Goal: Task Accomplishment & Management: Complete application form

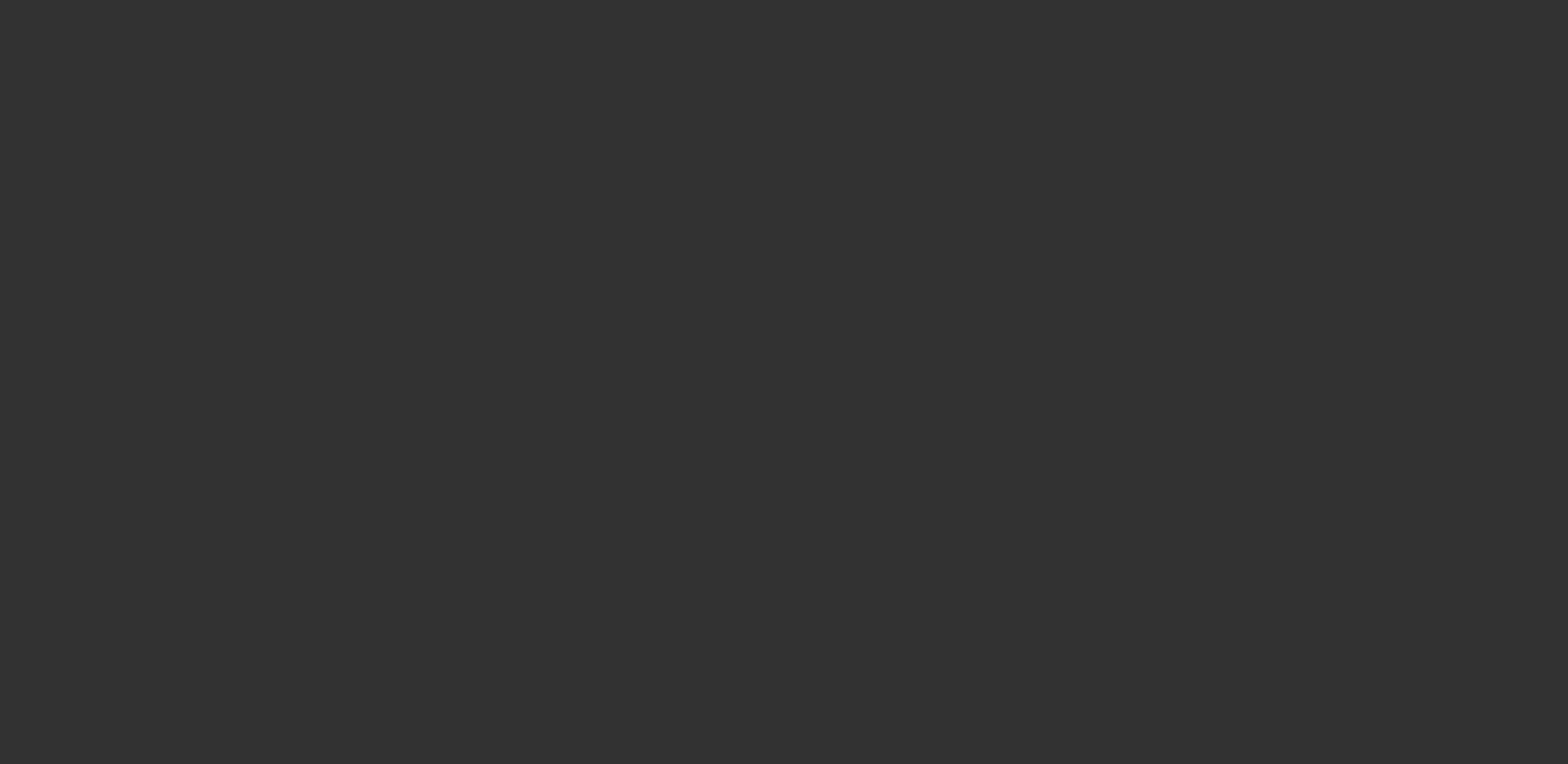
select select "3"
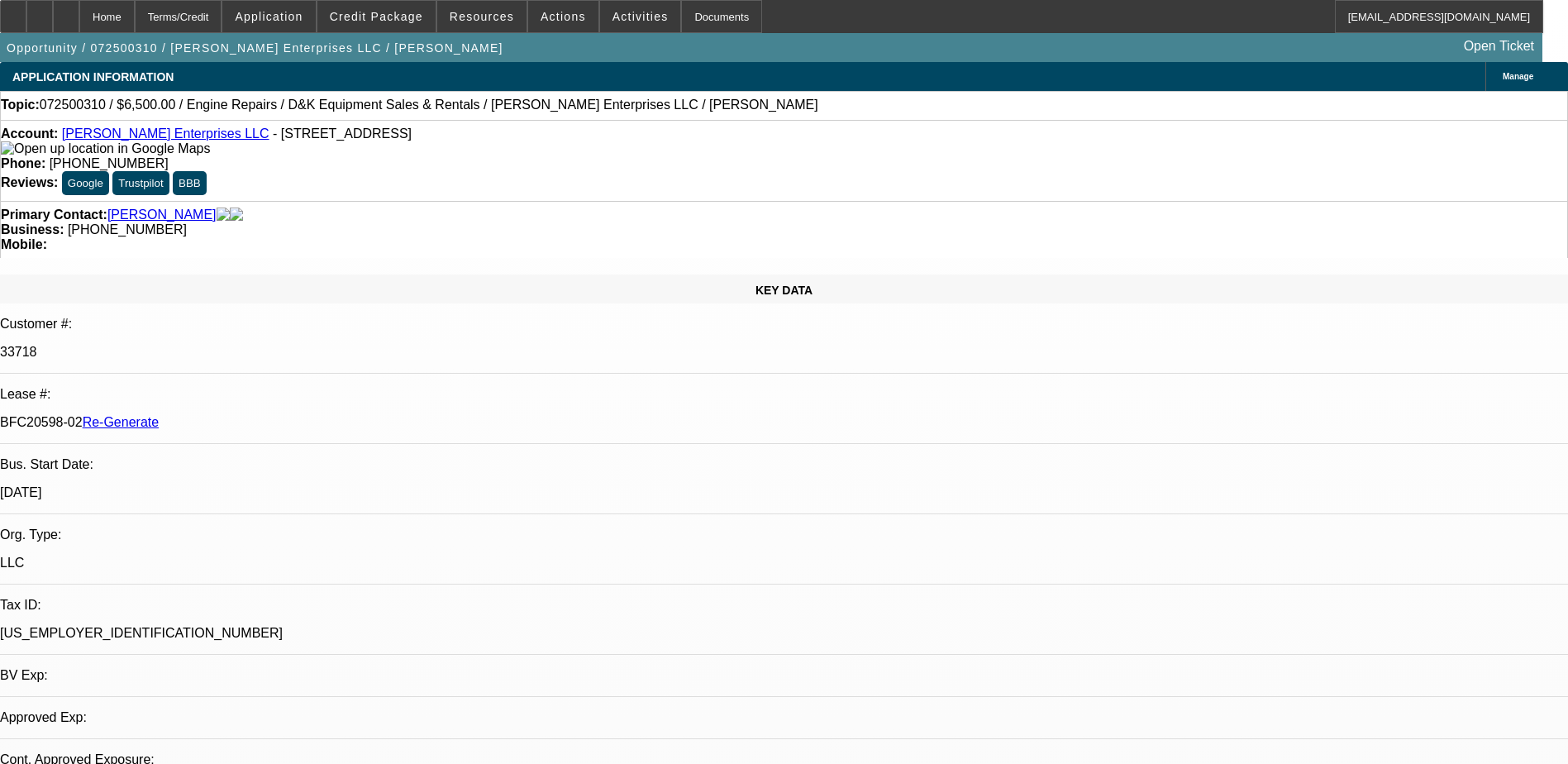
select select "0"
select select "1"
select select "2"
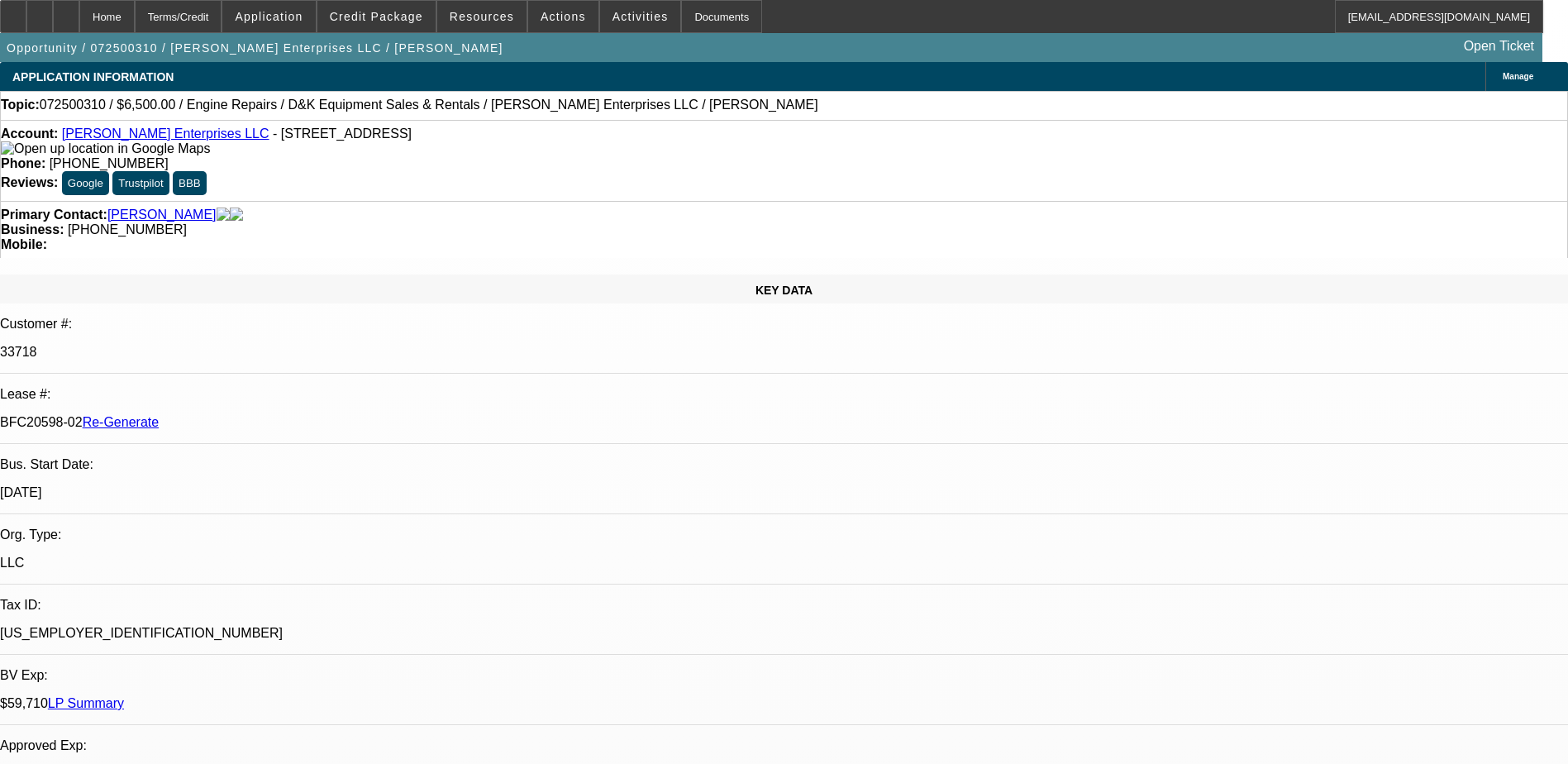
select select "6"
click at [696, 17] on div "Documents" at bounding box center [721, 17] width 81 height 33
click at [501, 24] on span at bounding box center [482, 16] width 89 height 39
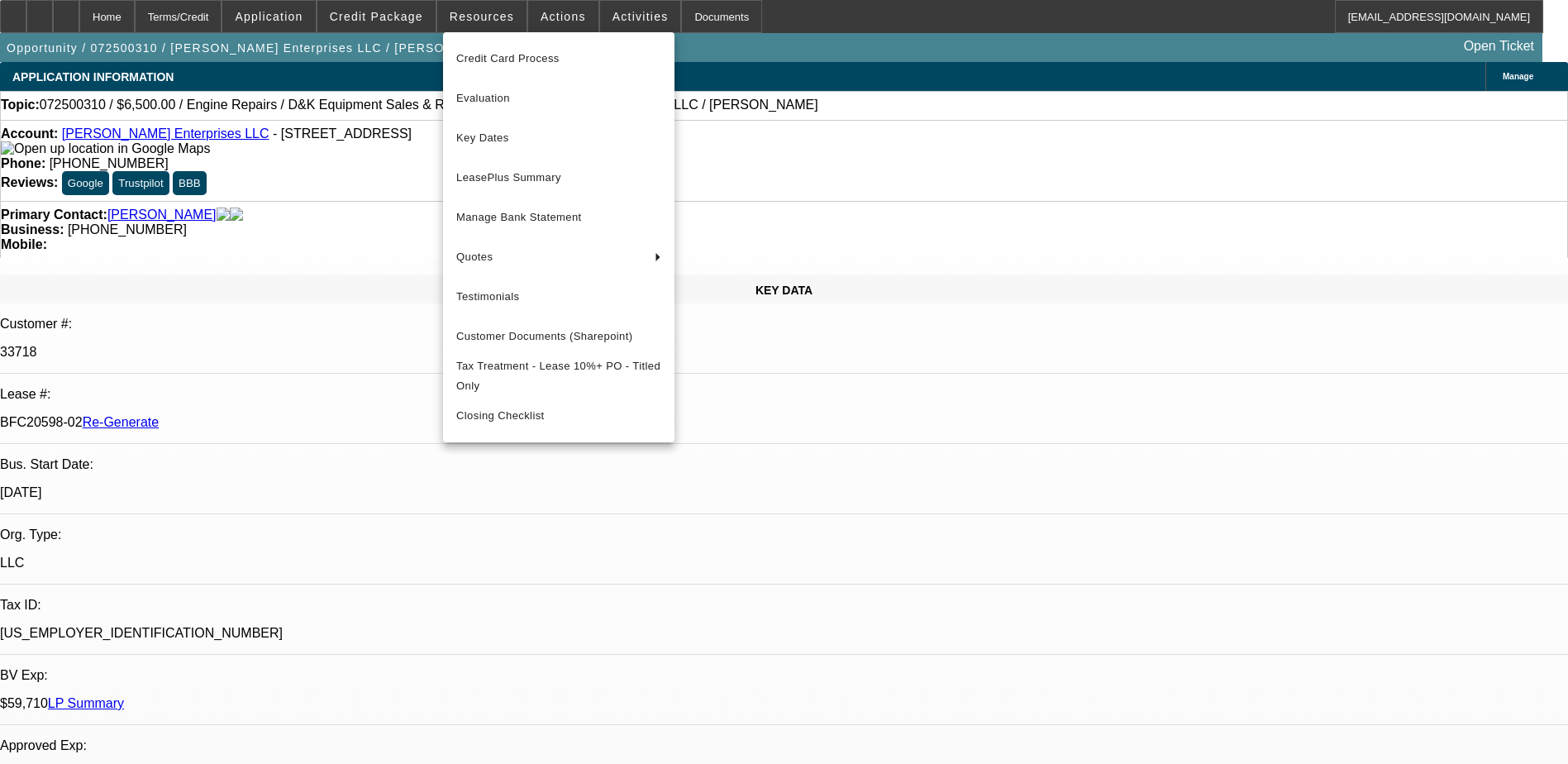
click at [552, 14] on div at bounding box center [784, 382] width 1568 height 764
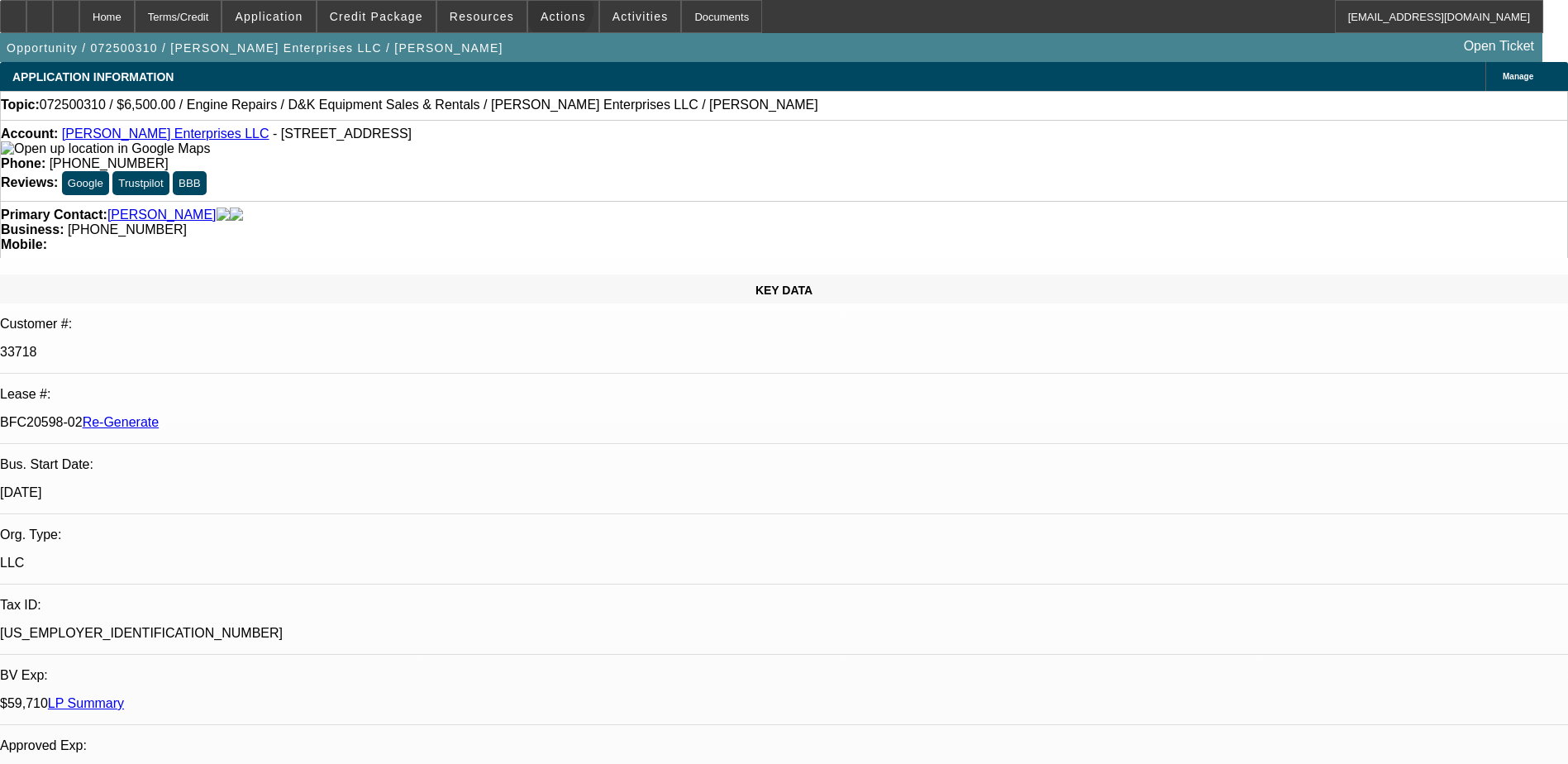
click at [552, 14] on span "Actions" at bounding box center [563, 16] width 45 height 13
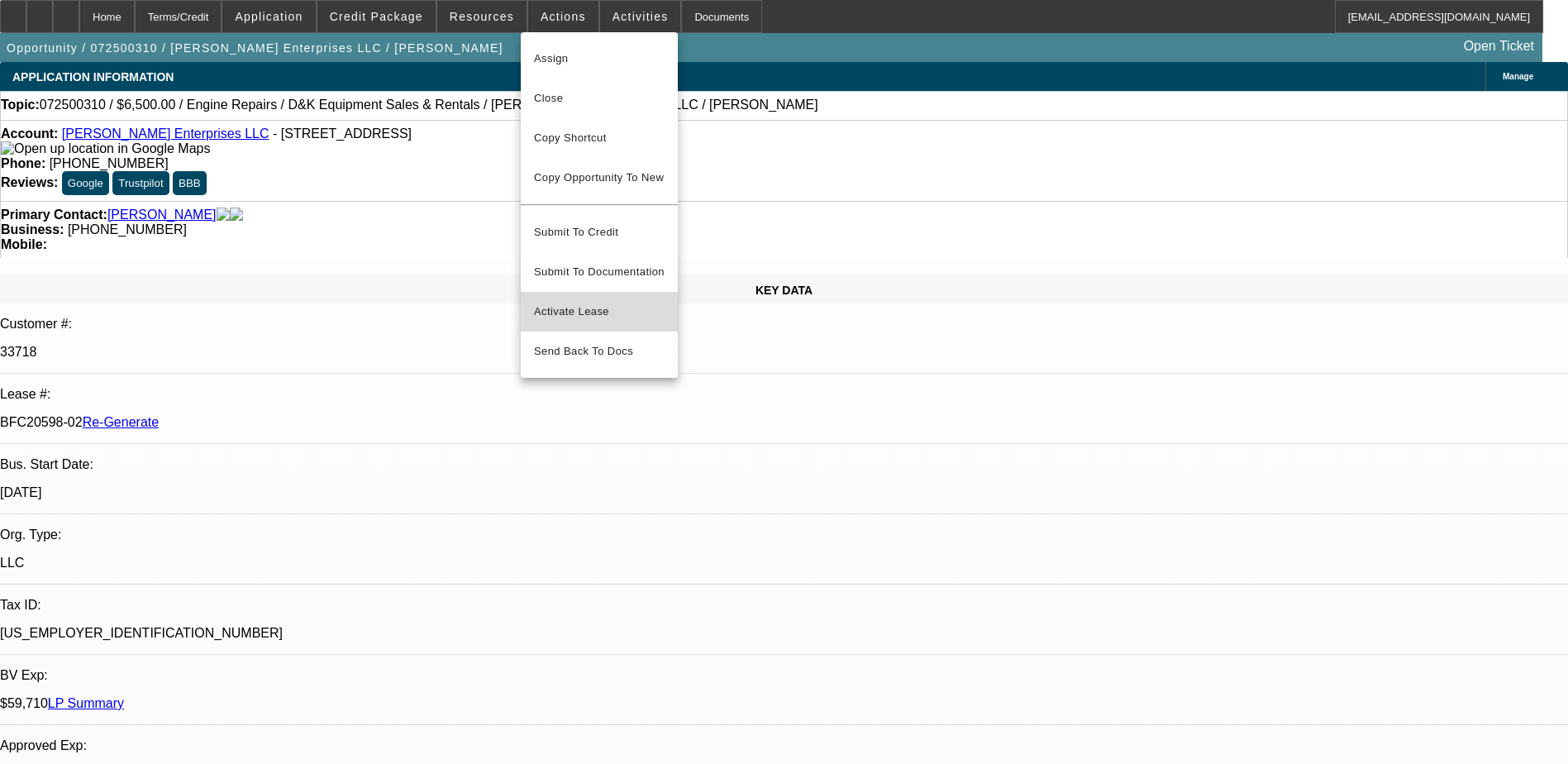
click at [588, 302] on span "Activate Lease" at bounding box center [600, 312] width 131 height 20
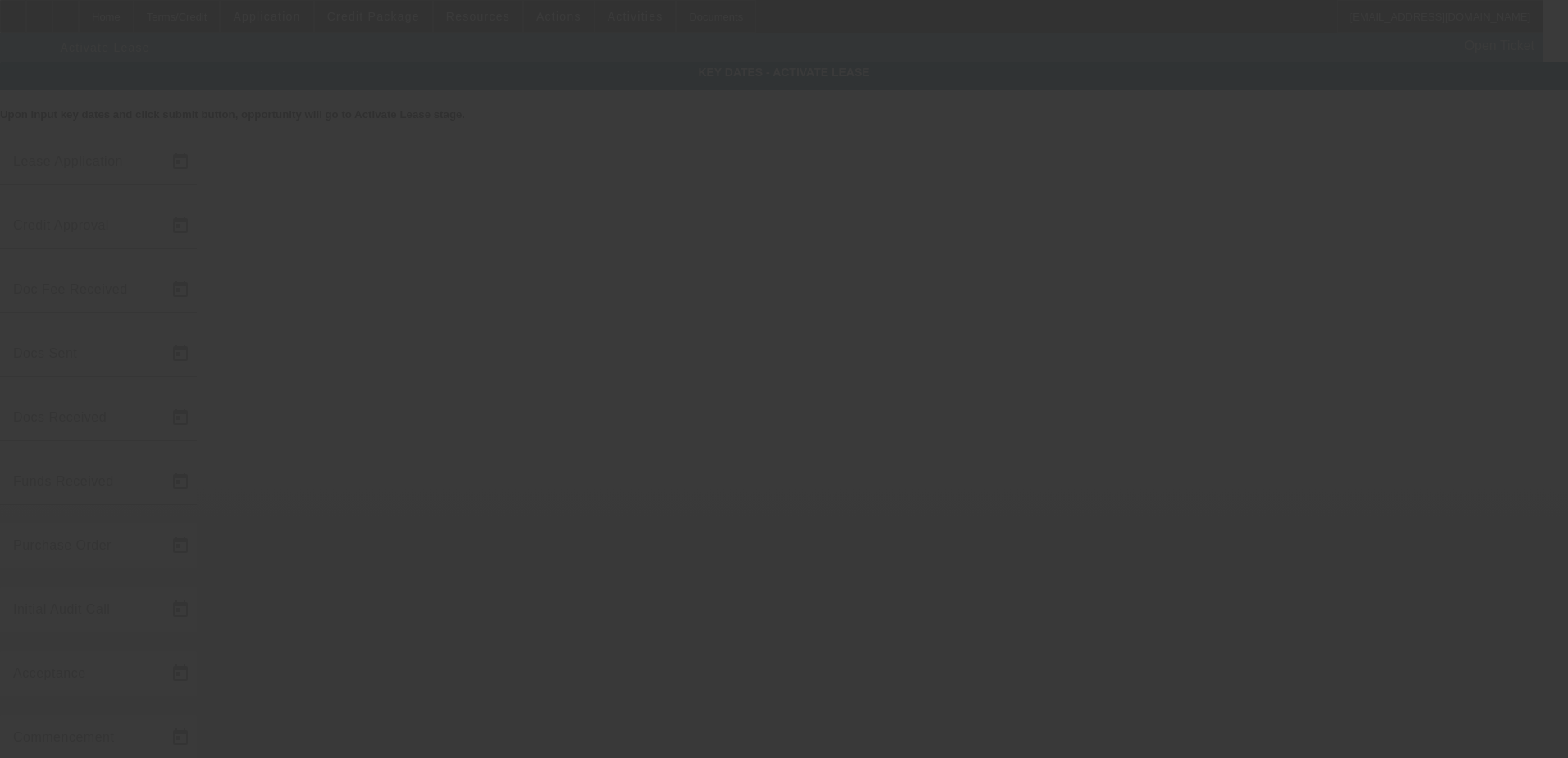
type input "7/15/2025"
type input "7/16/2025"
type input "8/7/2025"
type input "8/5/2025"
type input "8/6/2025"
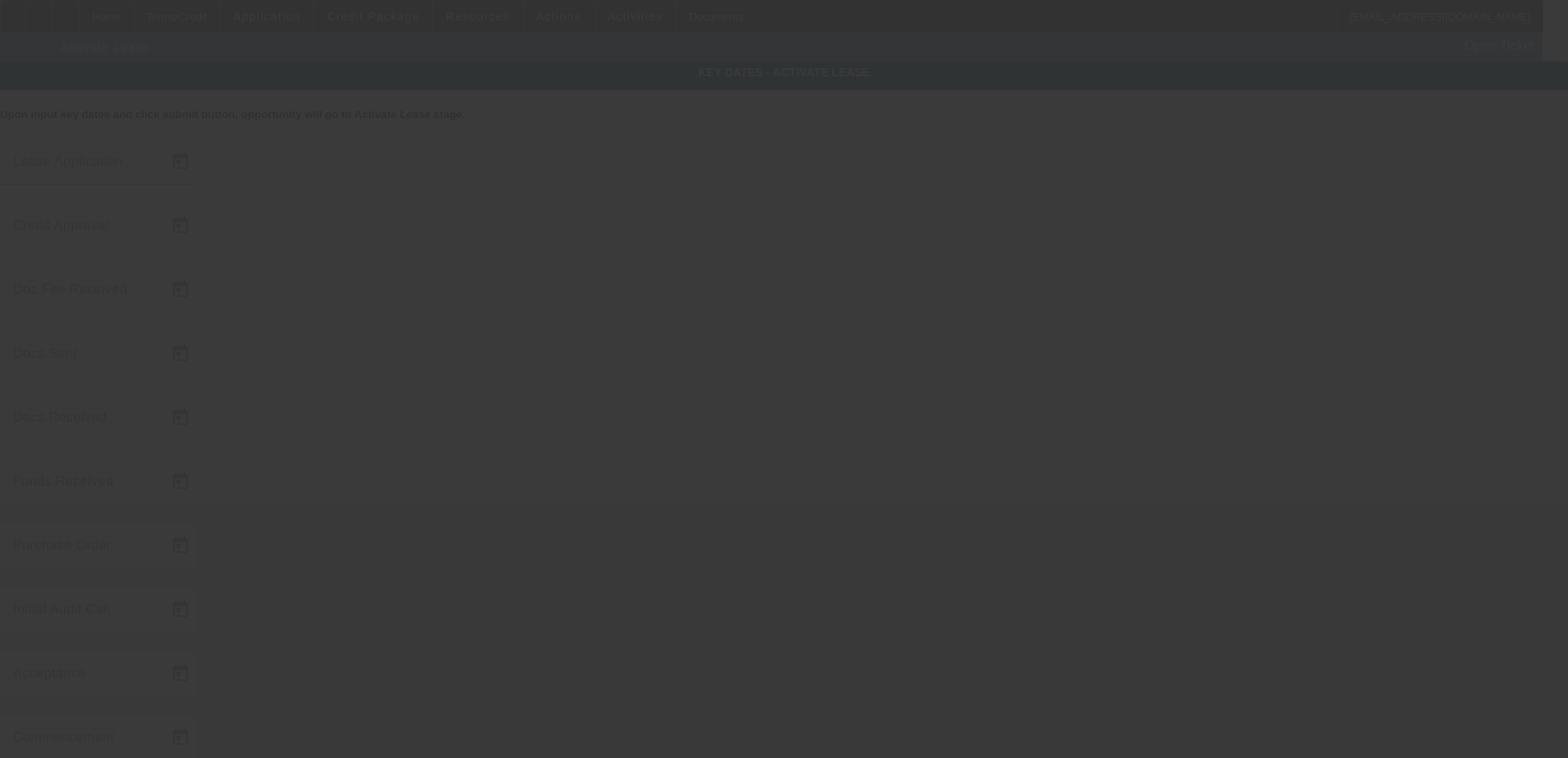
type input "8/7/2025"
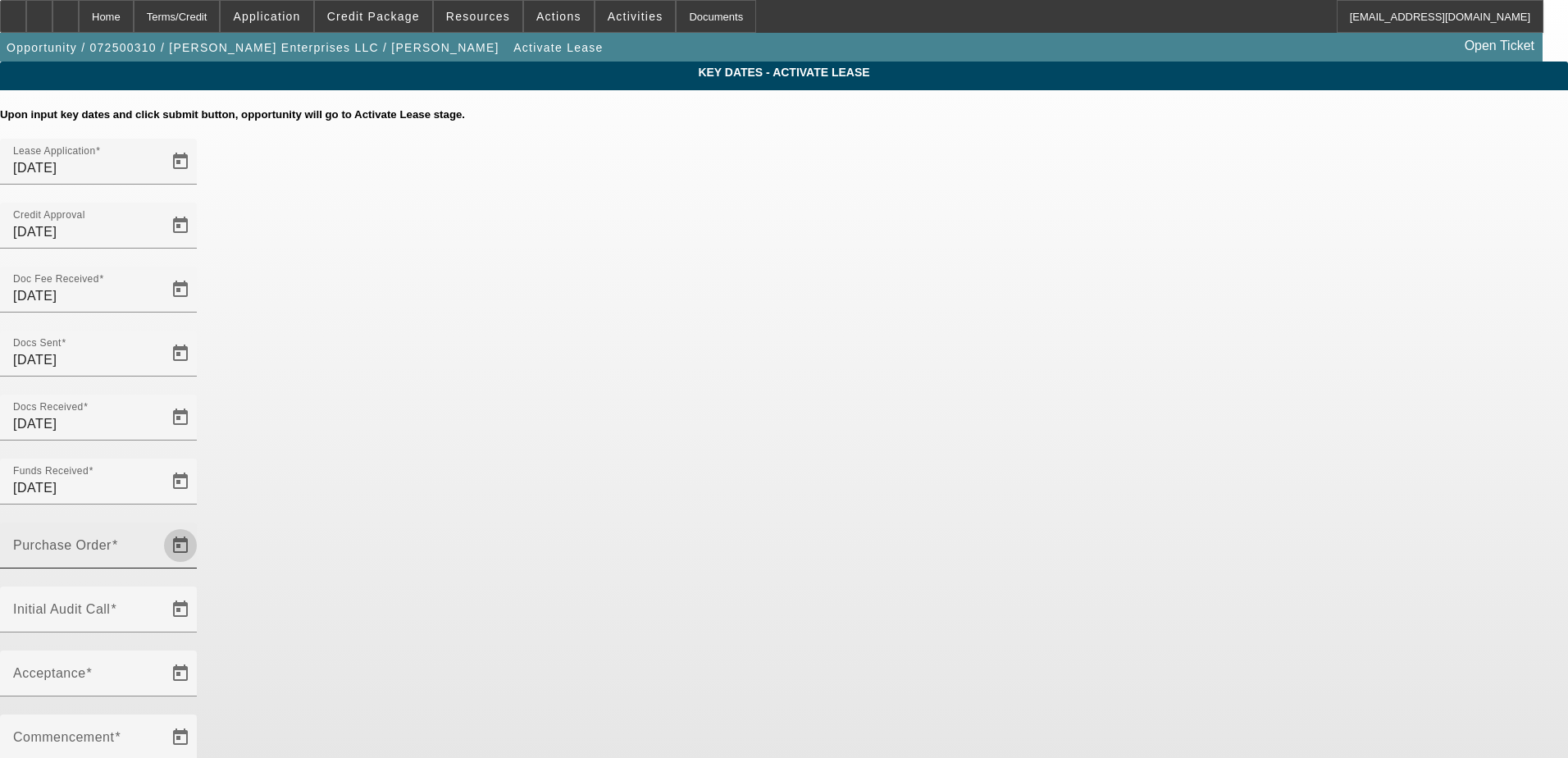
click at [200, 526] on span "Open calendar" at bounding box center [180, 545] width 39 height 39
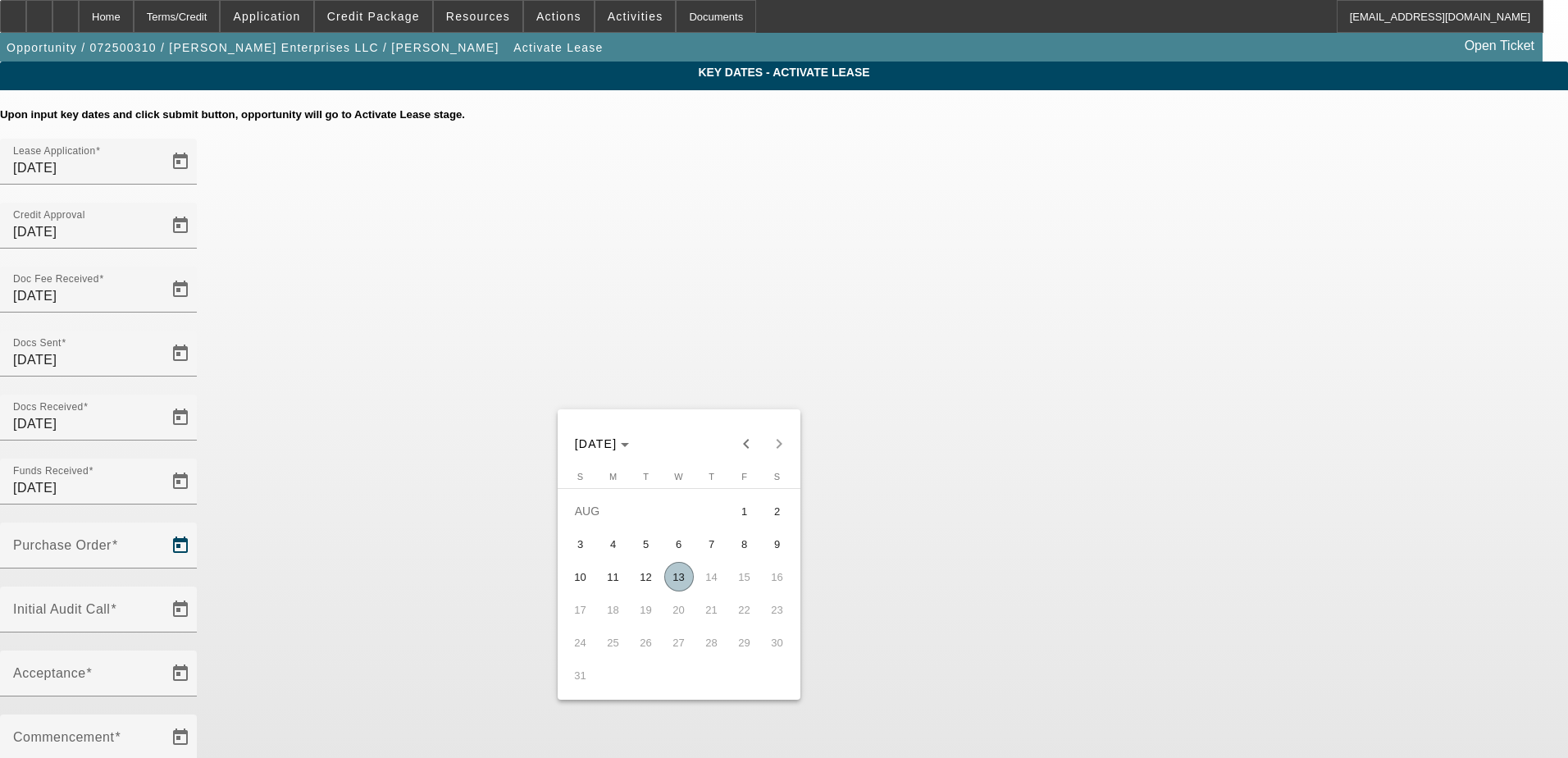
click at [680, 586] on span "13" at bounding box center [679, 576] width 29 height 29
type input "[DATE]"
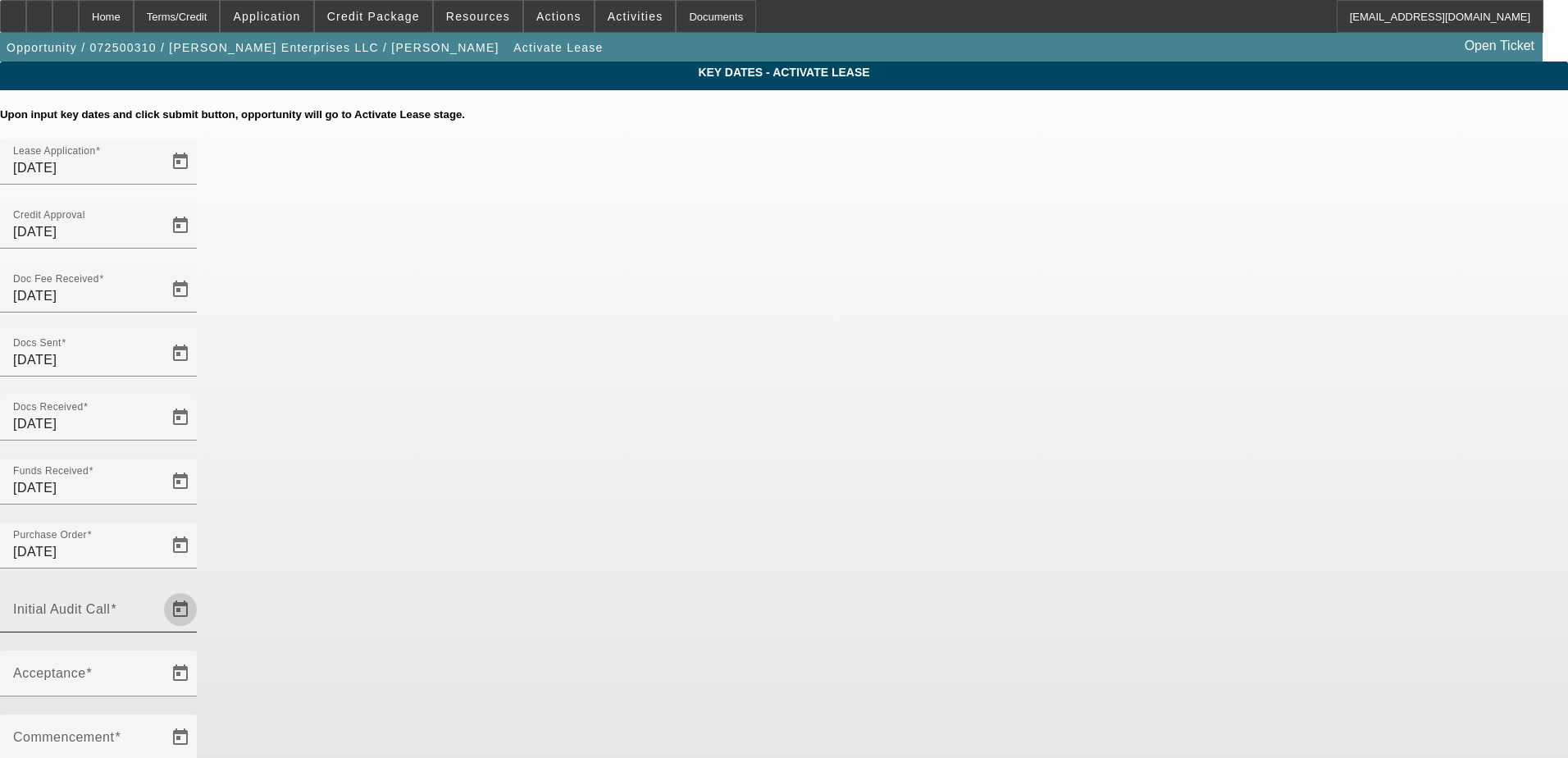
click at [200, 590] on span "Open calendar" at bounding box center [180, 609] width 39 height 39
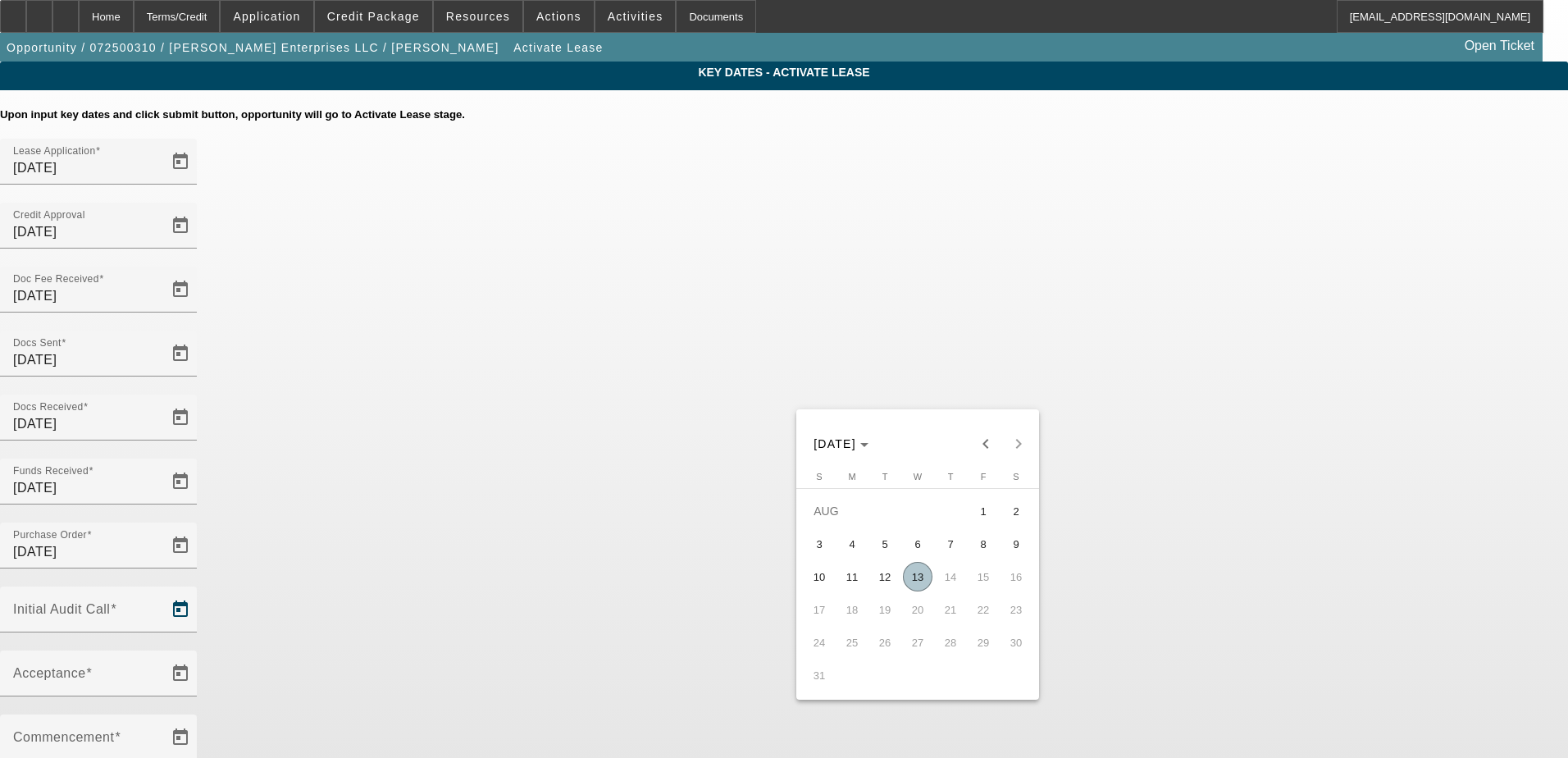
click at [923, 577] on span "13" at bounding box center [917, 576] width 29 height 29
type input "[DATE]"
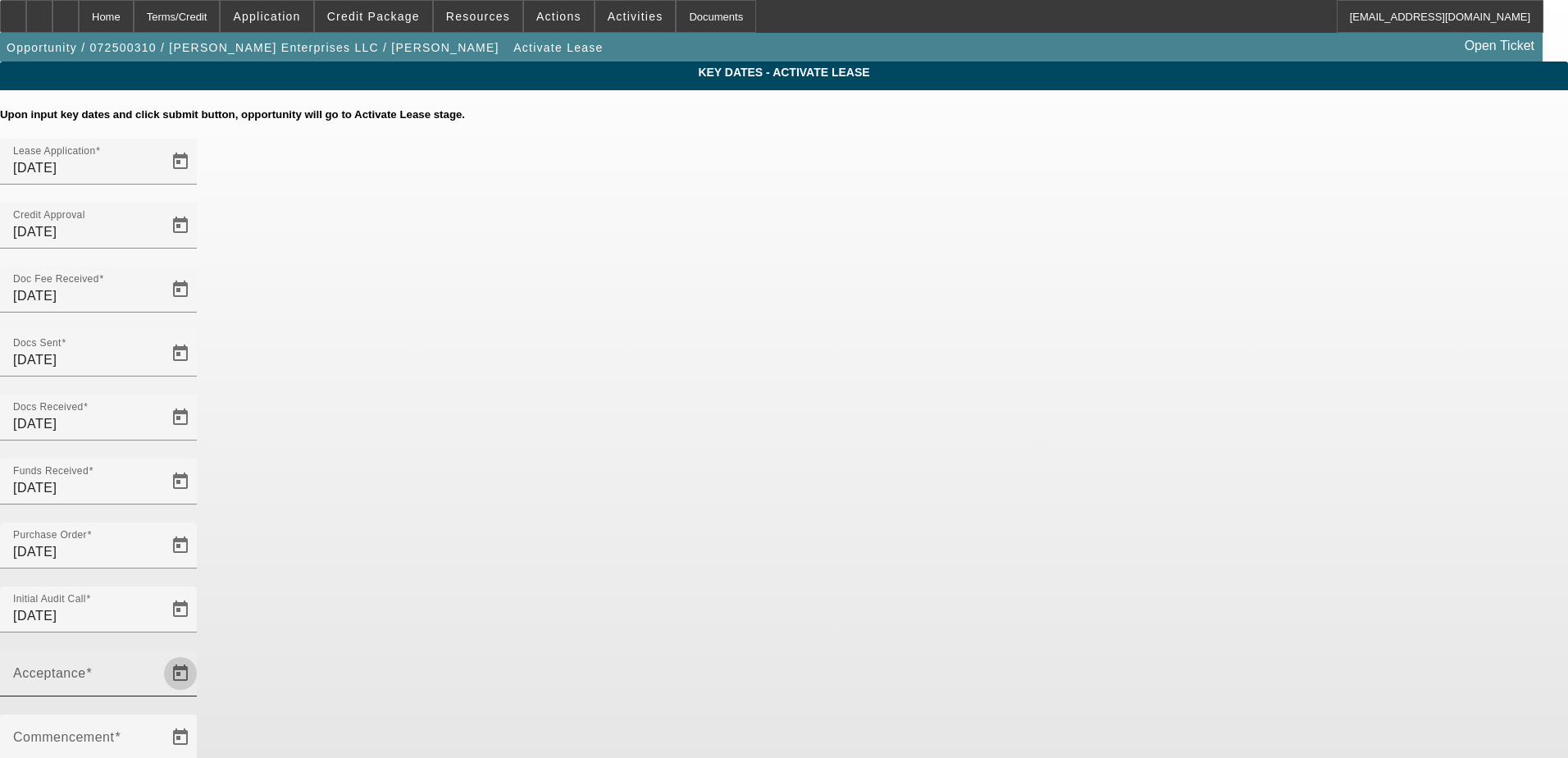
click at [200, 654] on span "Open calendar" at bounding box center [180, 673] width 39 height 39
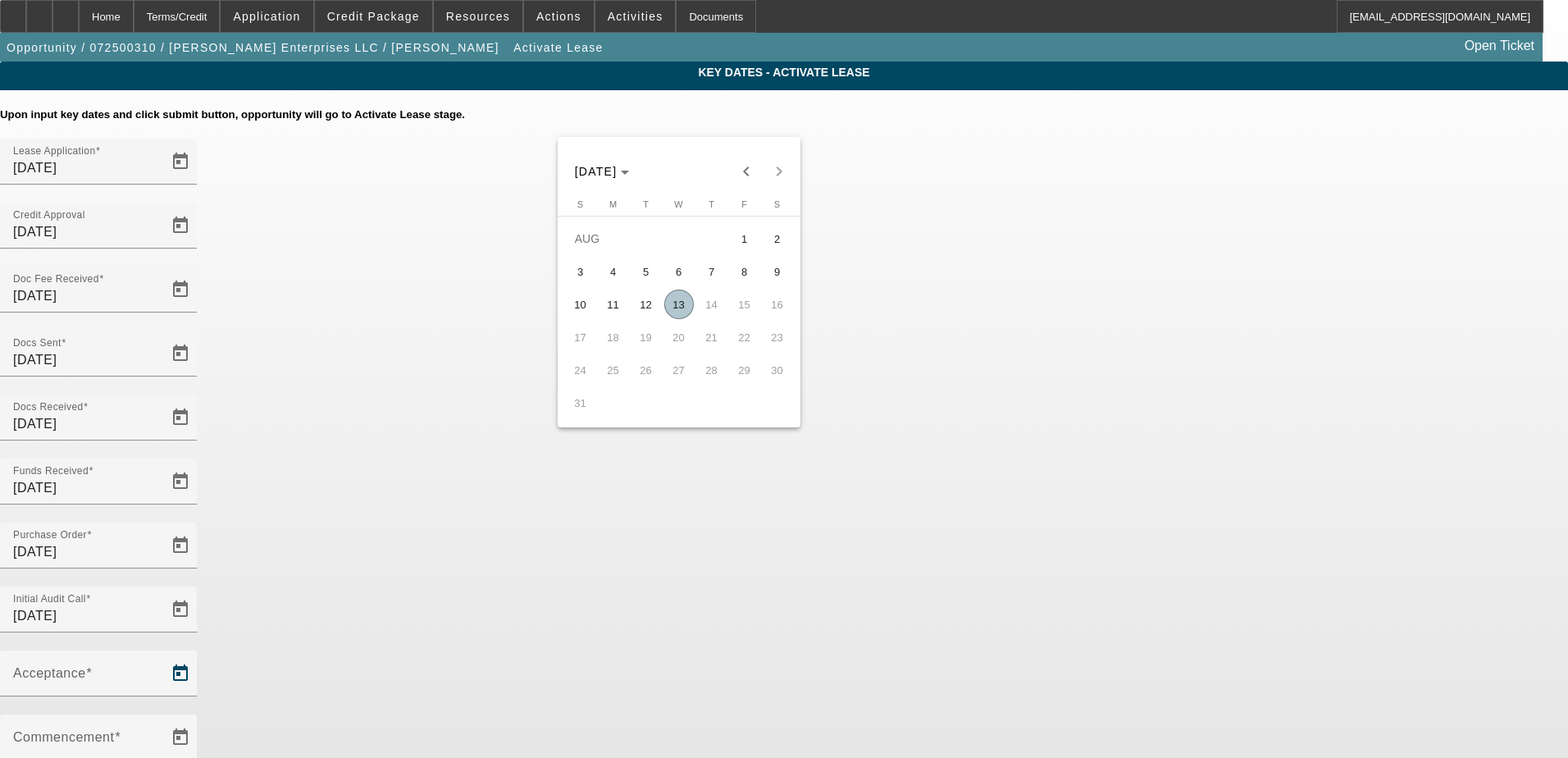
click at [678, 303] on span "13" at bounding box center [679, 304] width 29 height 29
type input "[DATE]"
type input "9/1/2025"
type input "10/1/2025"
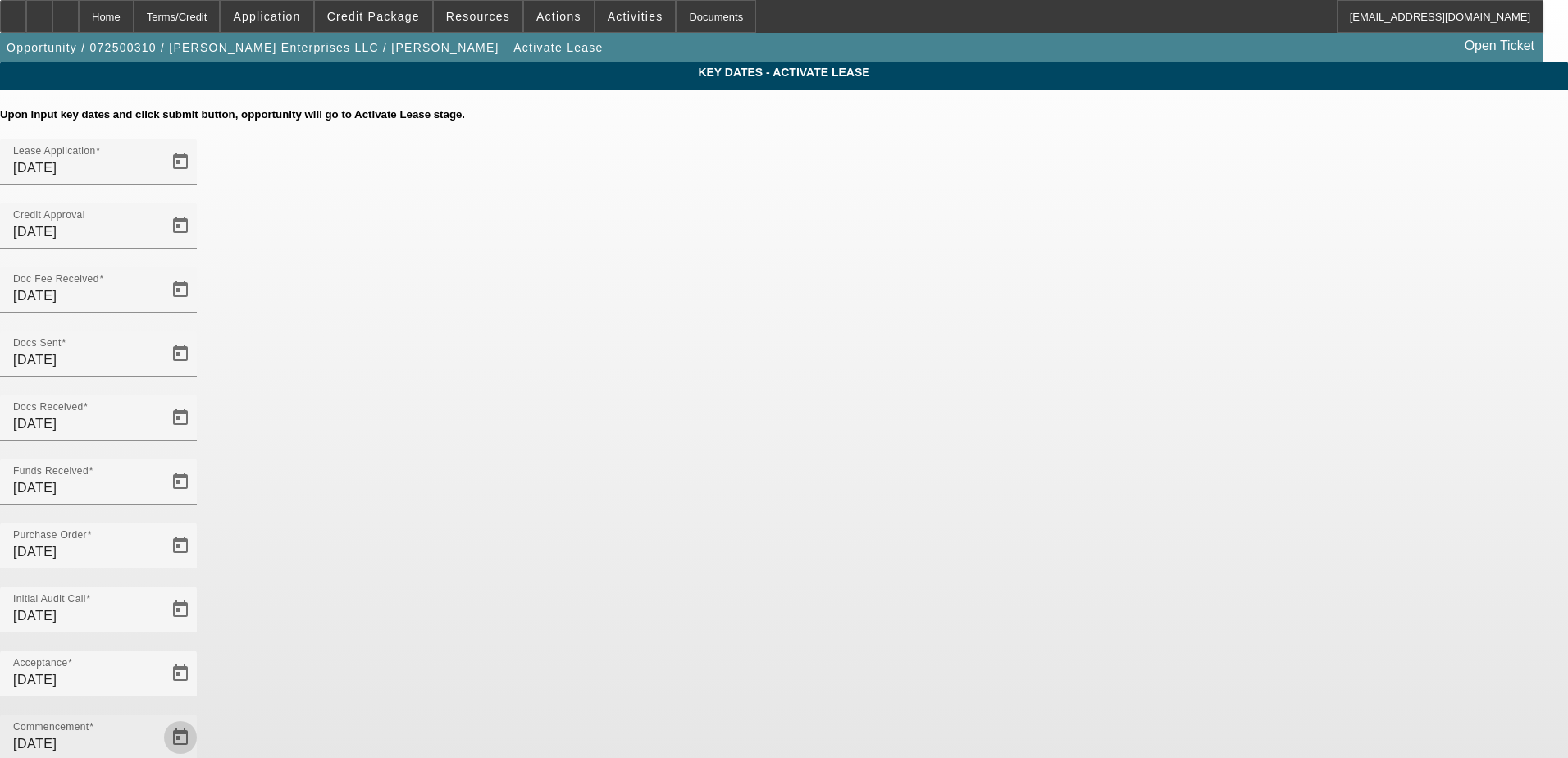
click at [200, 717] on span "Open calendar" at bounding box center [180, 736] width 39 height 39
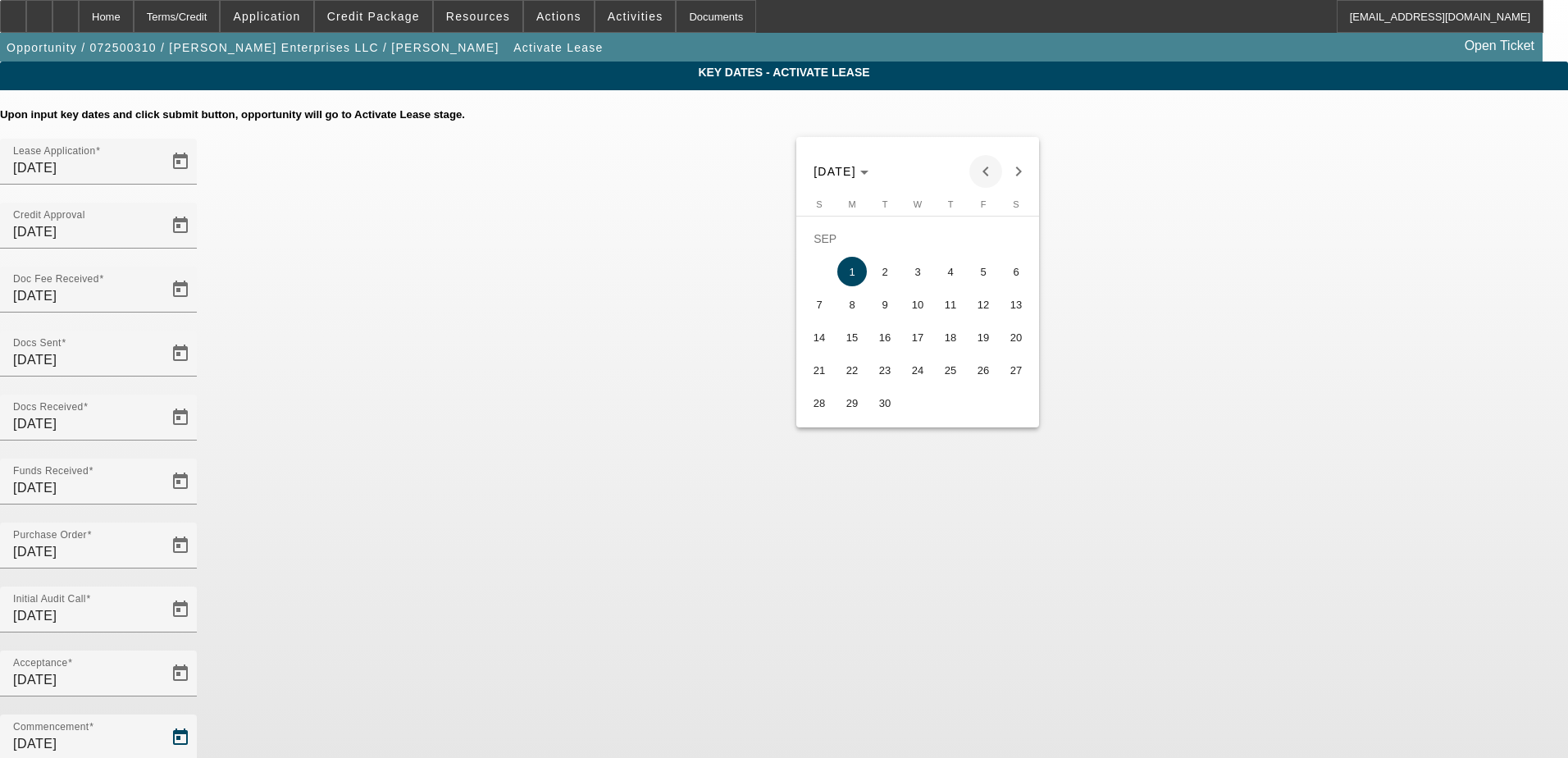
click at [993, 165] on span "Previous month" at bounding box center [986, 172] width 33 height 33
click at [984, 304] on span "15" at bounding box center [983, 304] width 29 height 29
type input "8/15/2025"
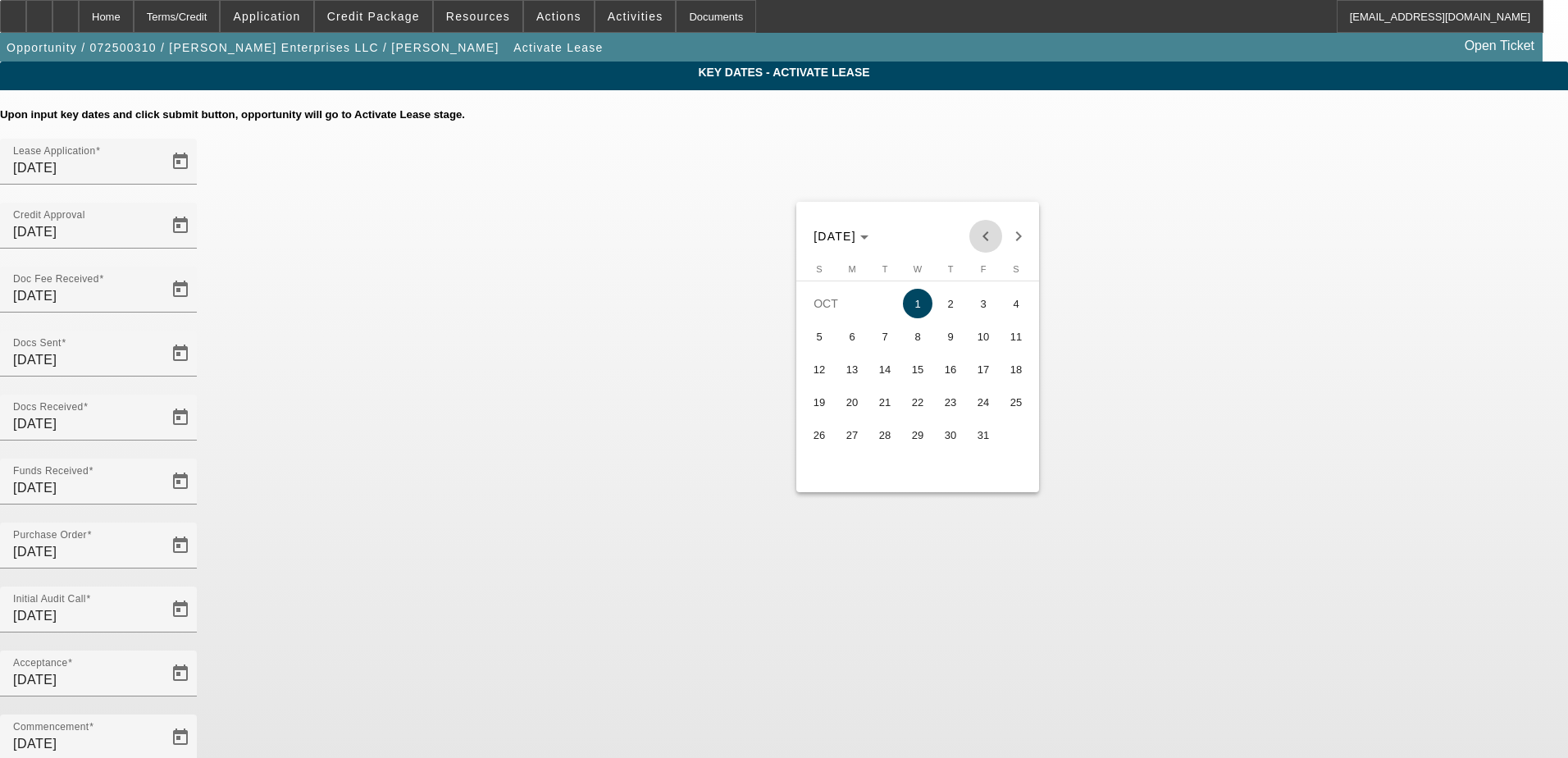
click at [979, 234] on span "Previous month" at bounding box center [986, 236] width 33 height 33
click at [863, 411] on span "15" at bounding box center [852, 402] width 29 height 29
type input "9/15/2025"
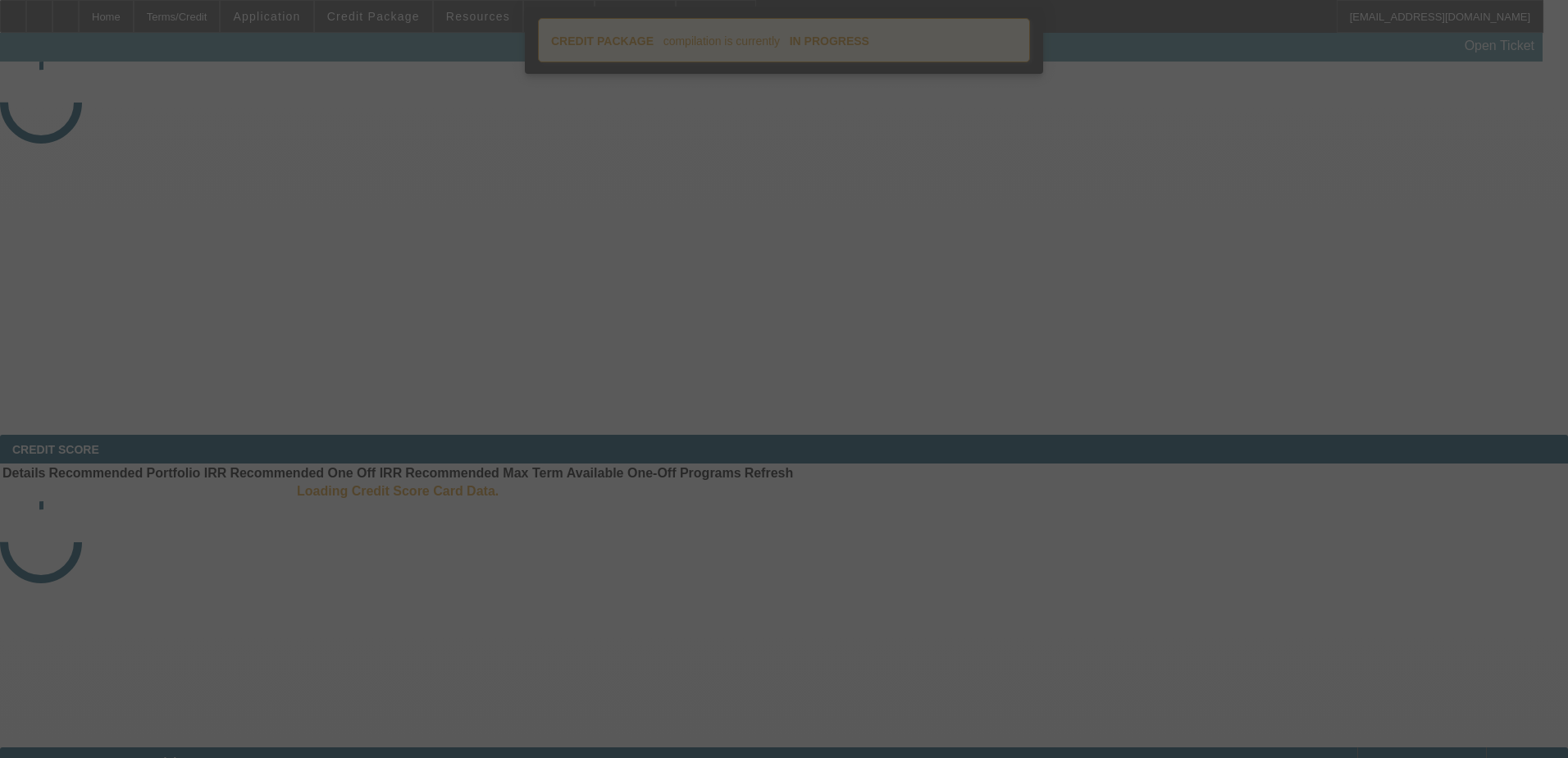
select select "4"
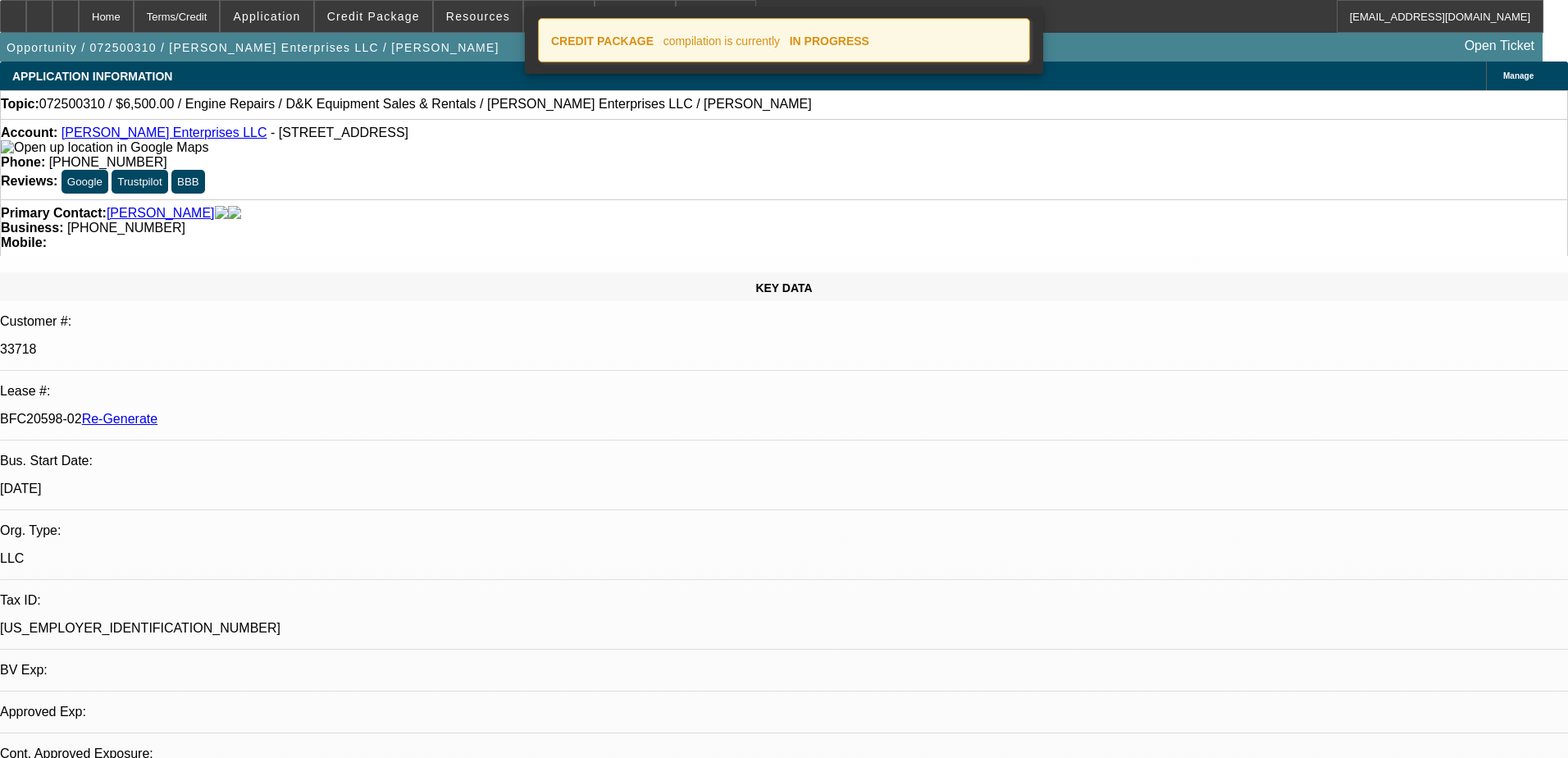
select select "0"
select select "2"
select select "0"
select select "6"
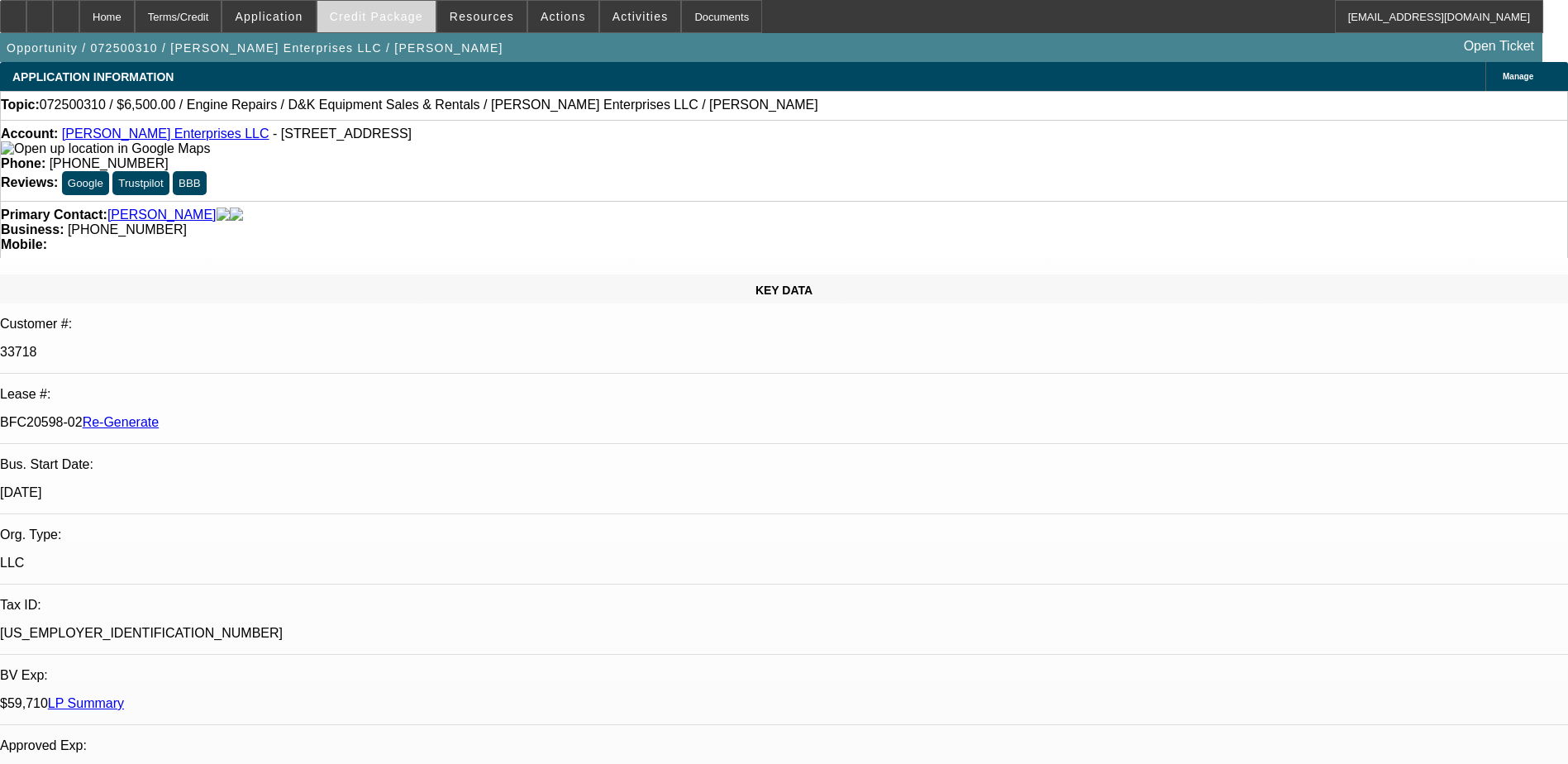
click at [382, 17] on span "Credit Package" at bounding box center [376, 16] width 93 height 13
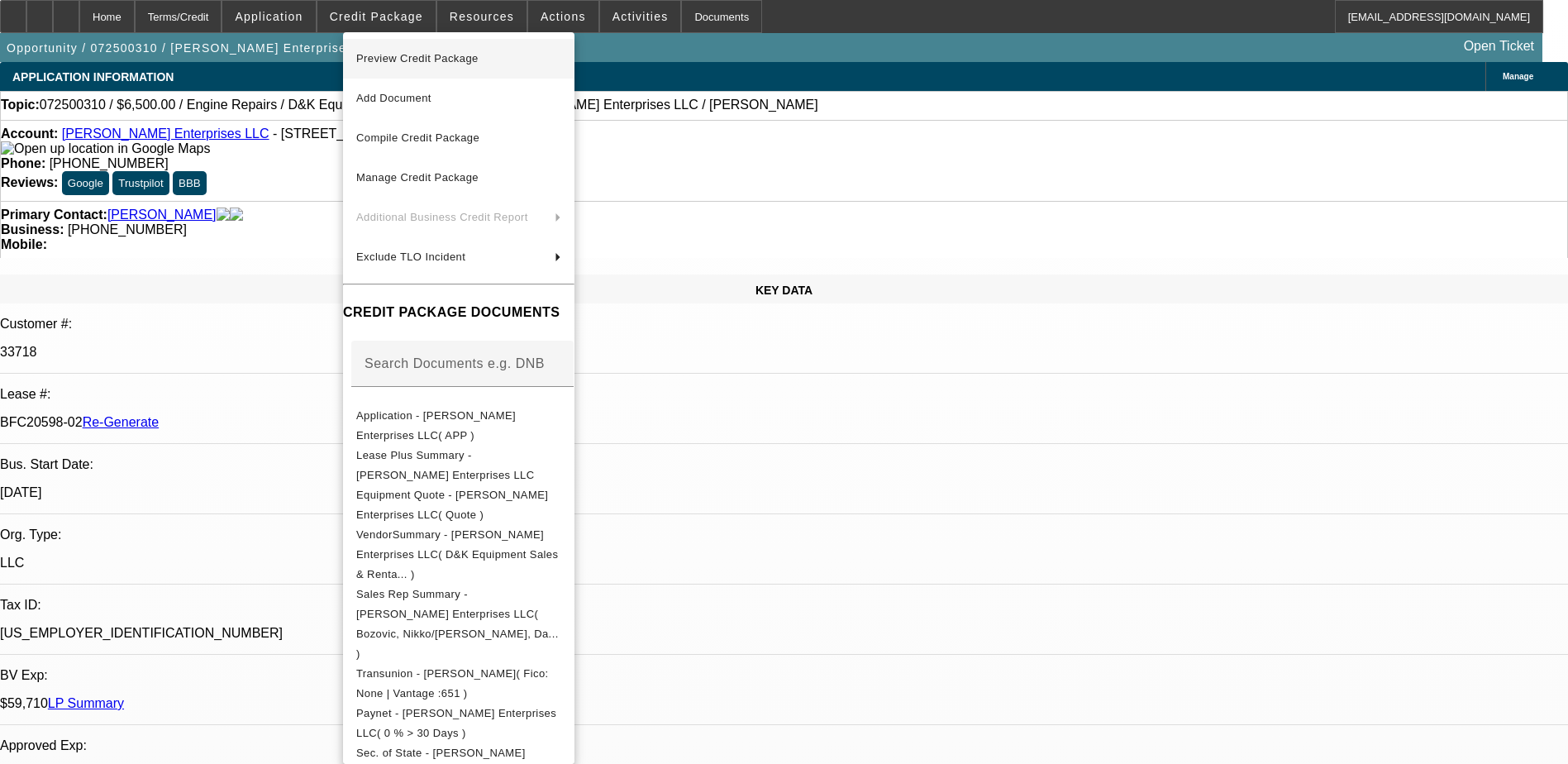
click at [396, 58] on span "Preview Credit Package" at bounding box center [417, 59] width 122 height 12
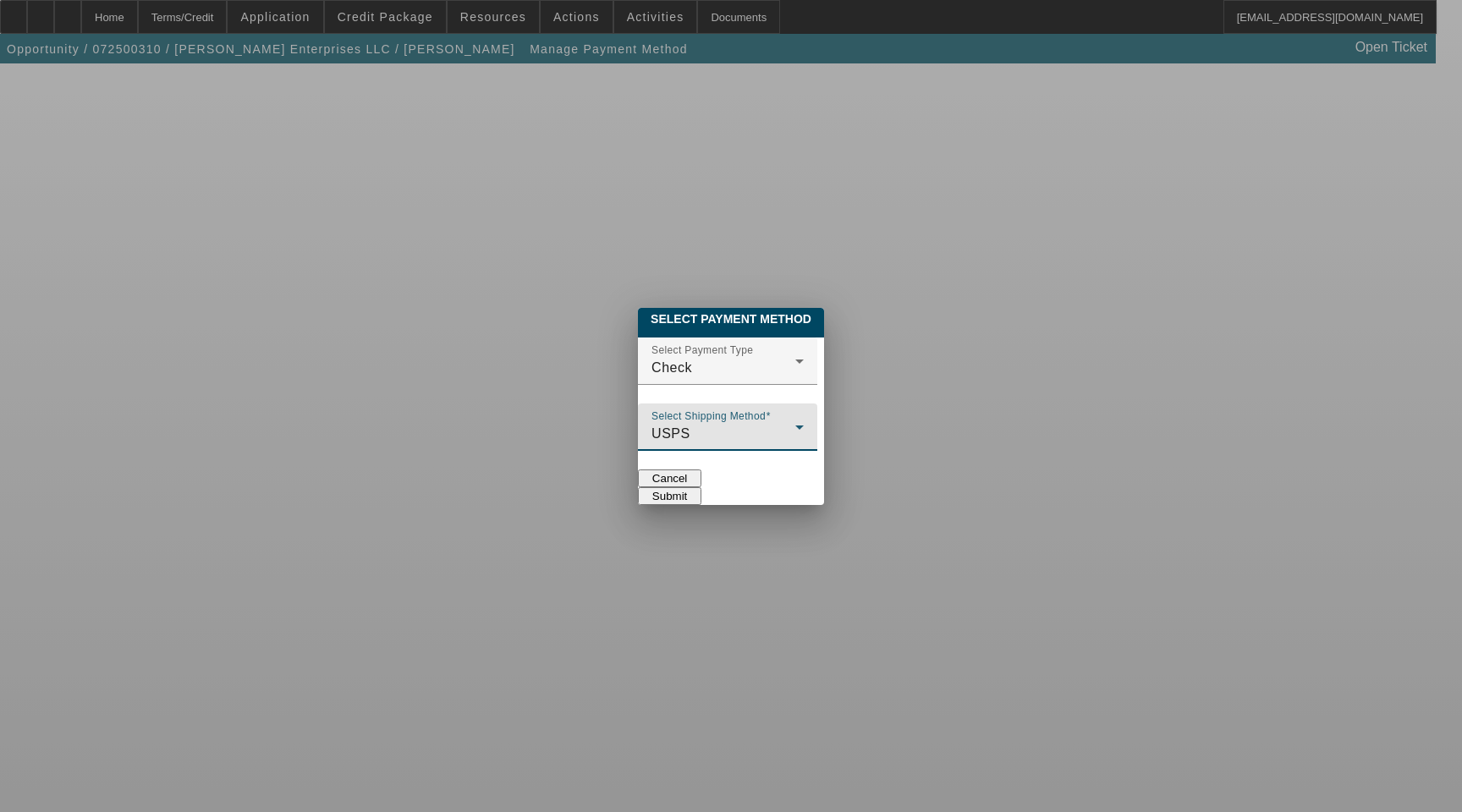
click at [651, 423] on div "USPS" at bounding box center [723, 433] width 144 height 21
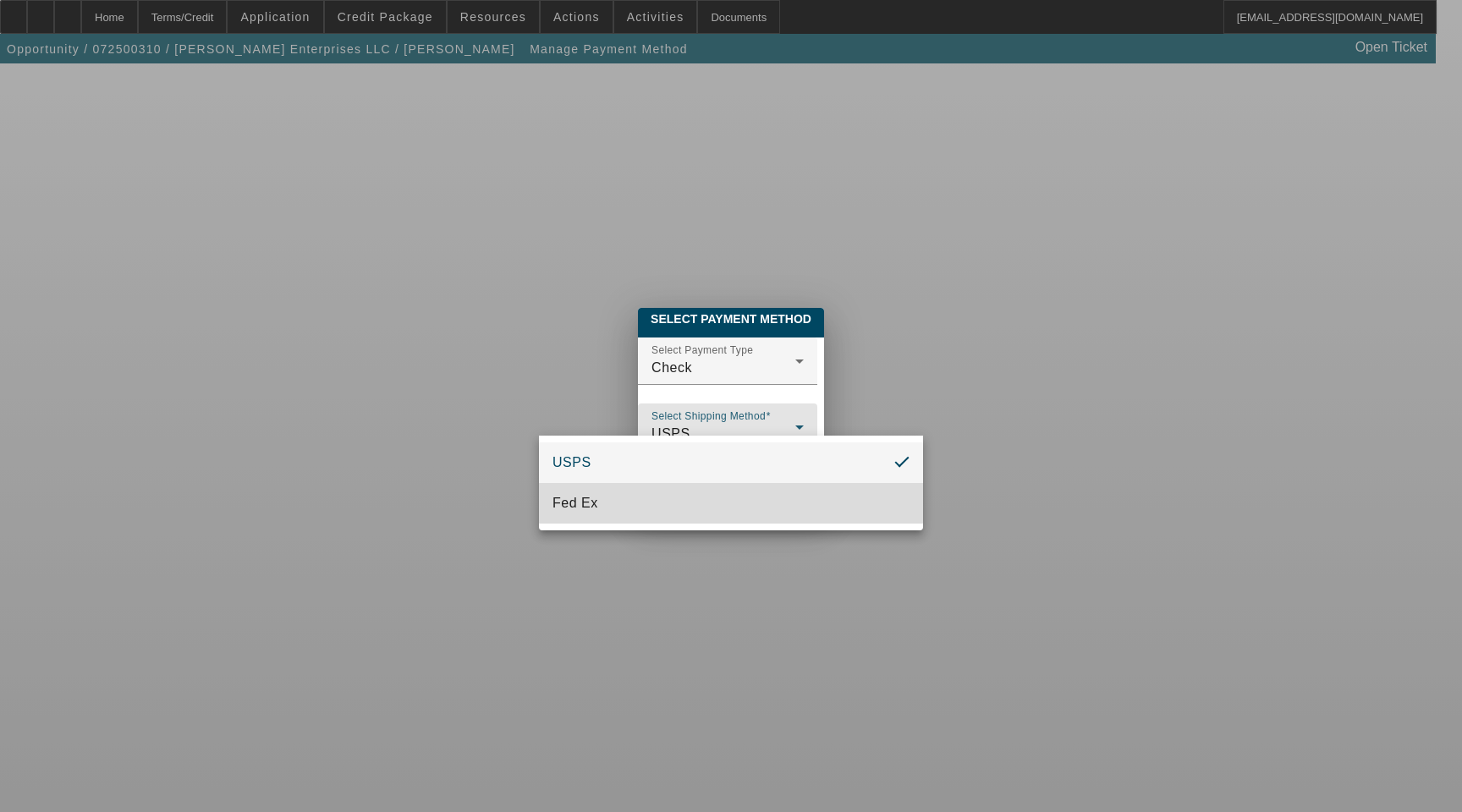
click at [619, 501] on mat-option "Fed Ex" at bounding box center [731, 503] width 384 height 40
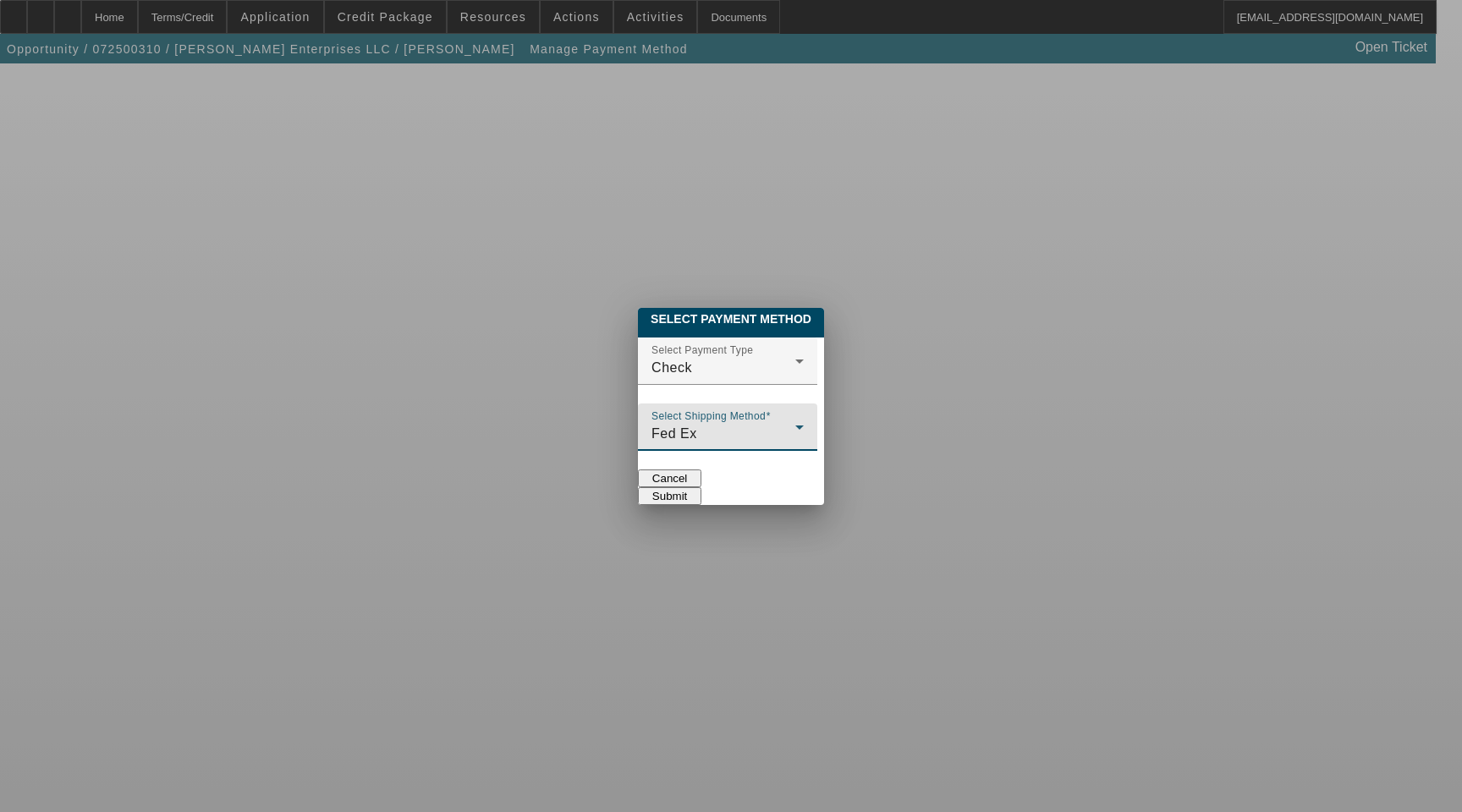
click at [702, 487] on button "Submit" at bounding box center [669, 496] width 63 height 18
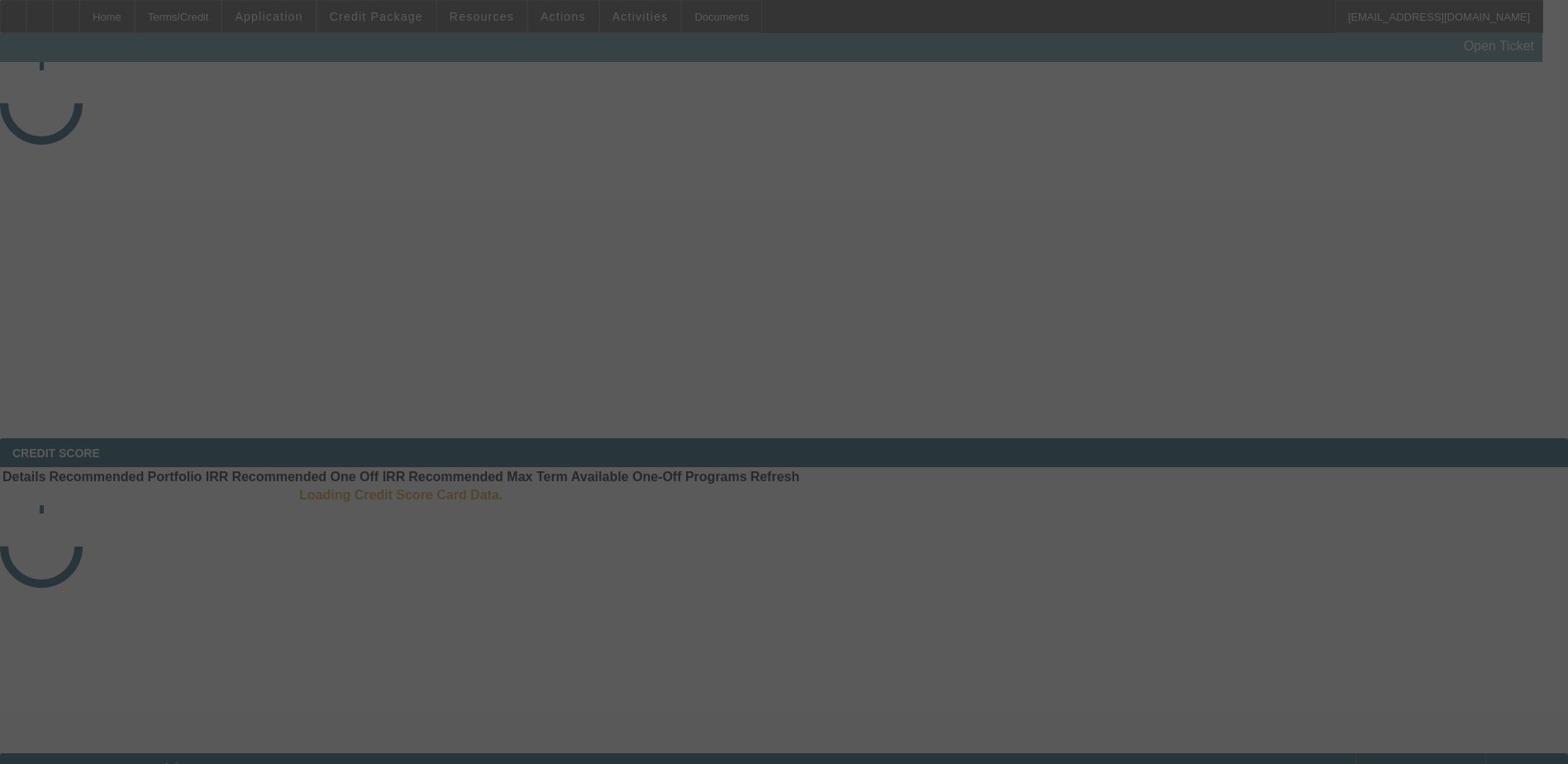
select select "3"
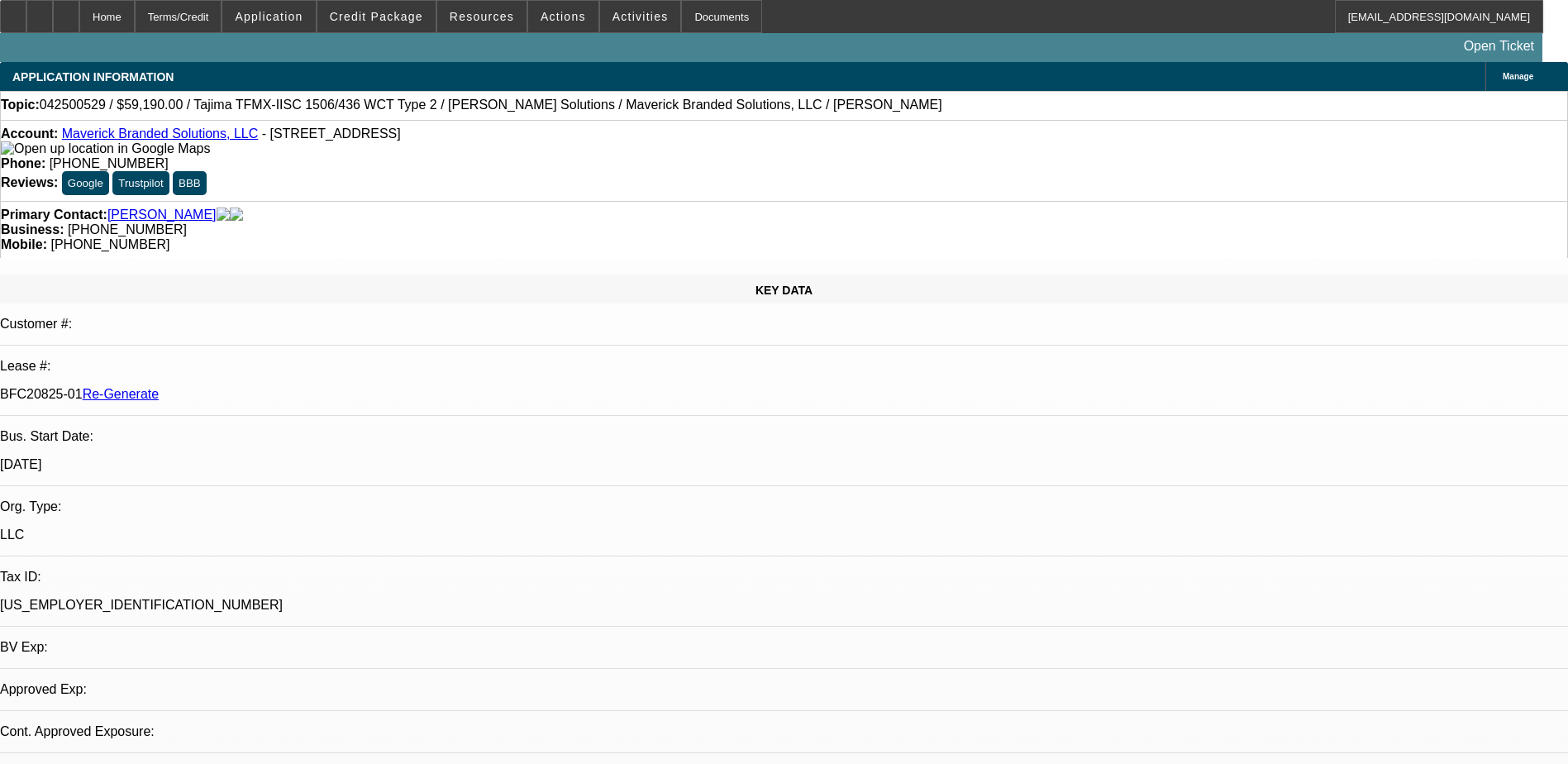
select select "0"
select select "2"
select select "0.1"
select select "1"
select select "2"
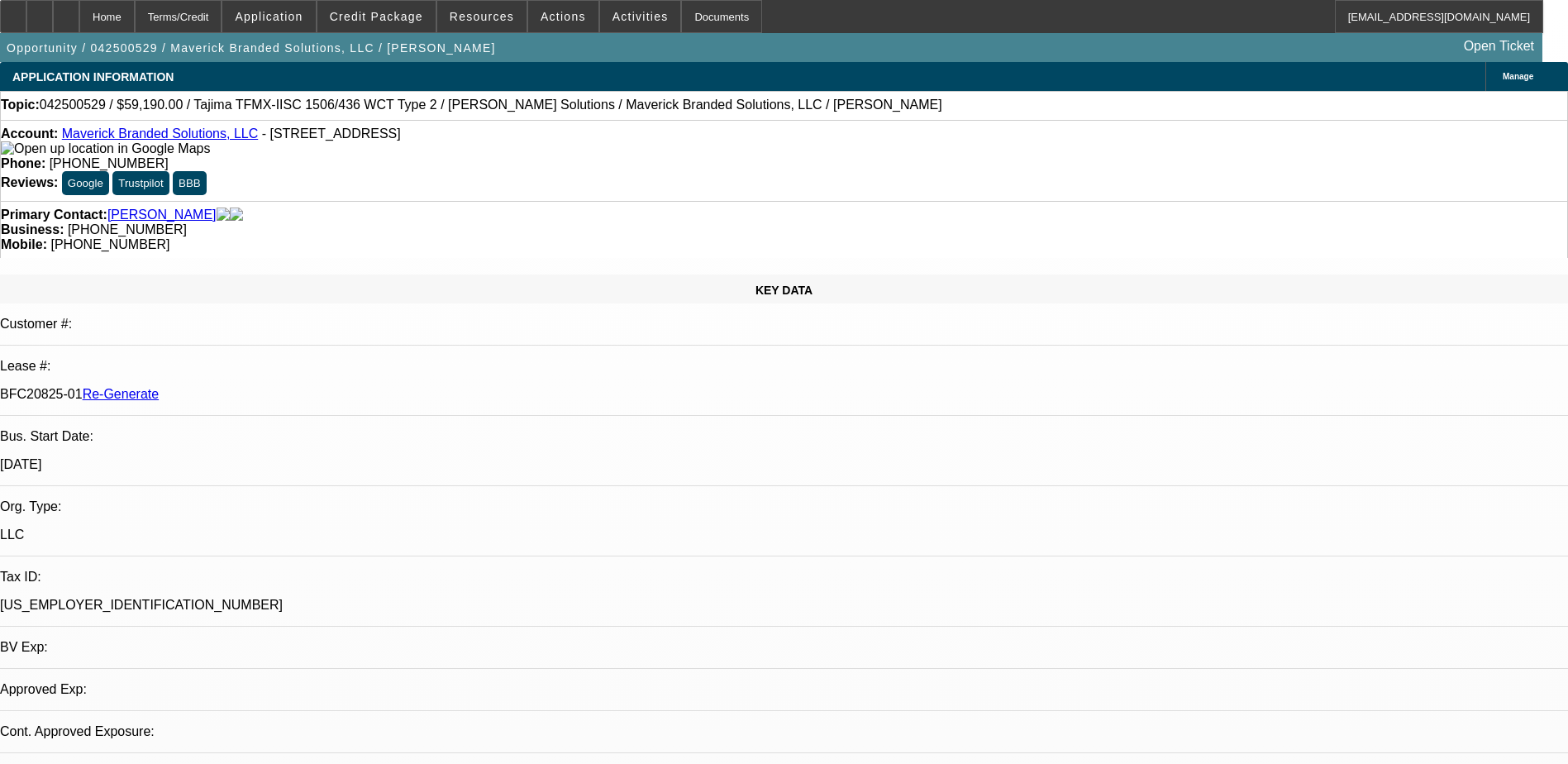
select select "4"
drag, startPoint x: 403, startPoint y: 202, endPoint x: 207, endPoint y: 11, distance: 273.7
click at [207, 11] on div "Terms/Credit" at bounding box center [178, 17] width 87 height 33
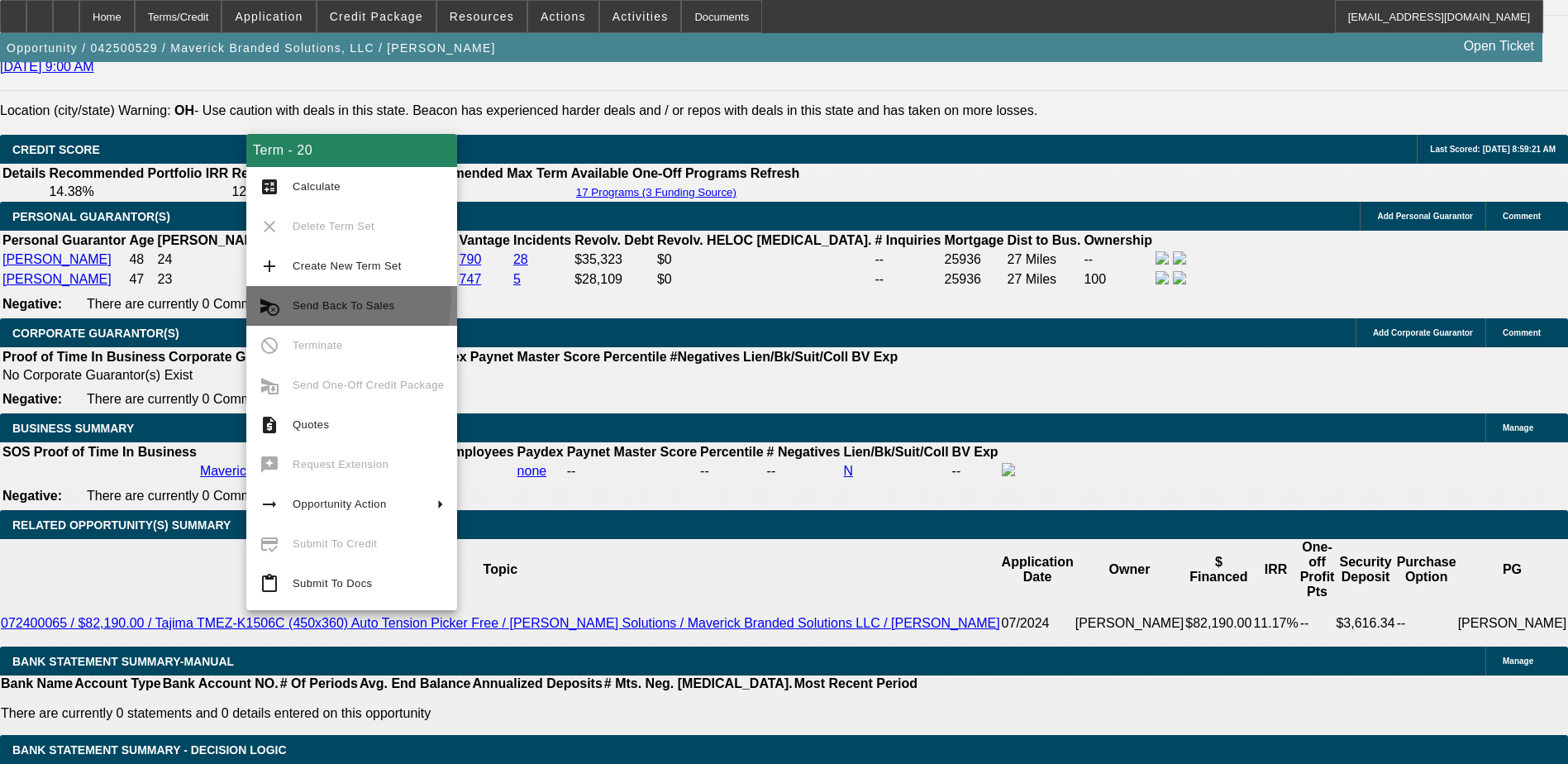
click at [318, 299] on span "Send Back To Sales" at bounding box center [368, 306] width 151 height 20
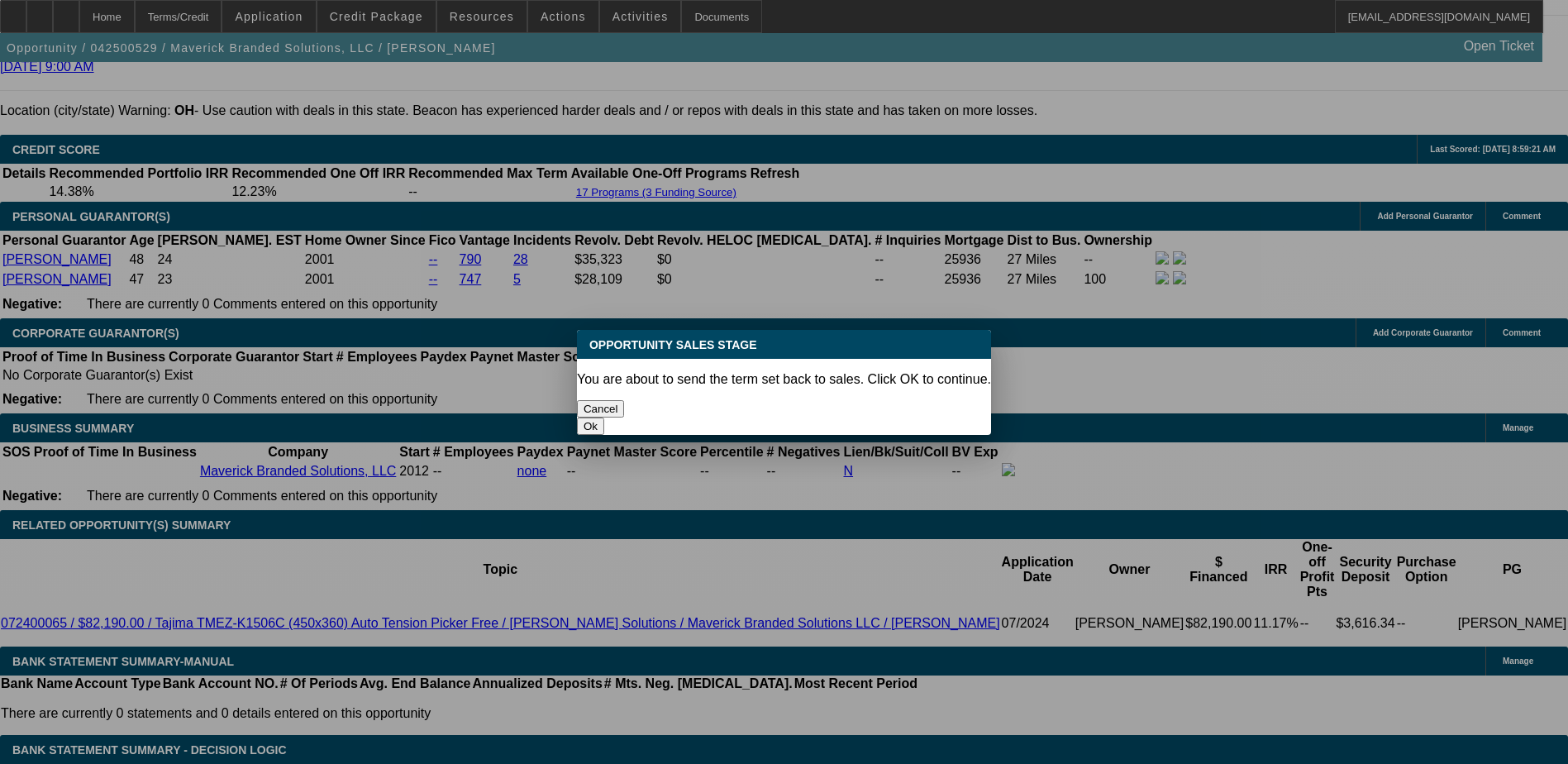
scroll to position [0, 0]
click at [604, 417] on button "Ok" at bounding box center [590, 426] width 27 height 17
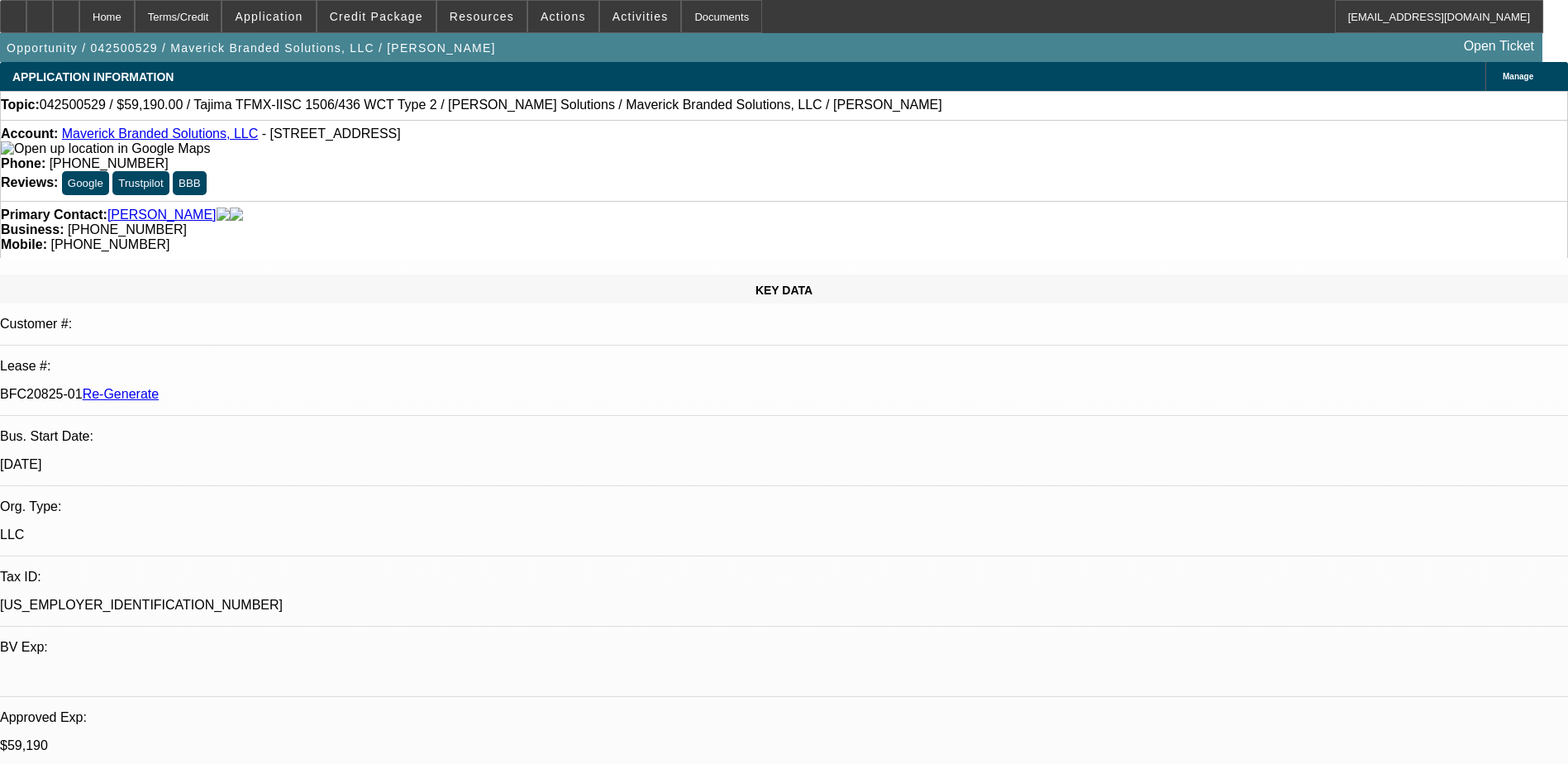
type textarea "Customer went silent for 7 weeks, sending back per sales rep's request"
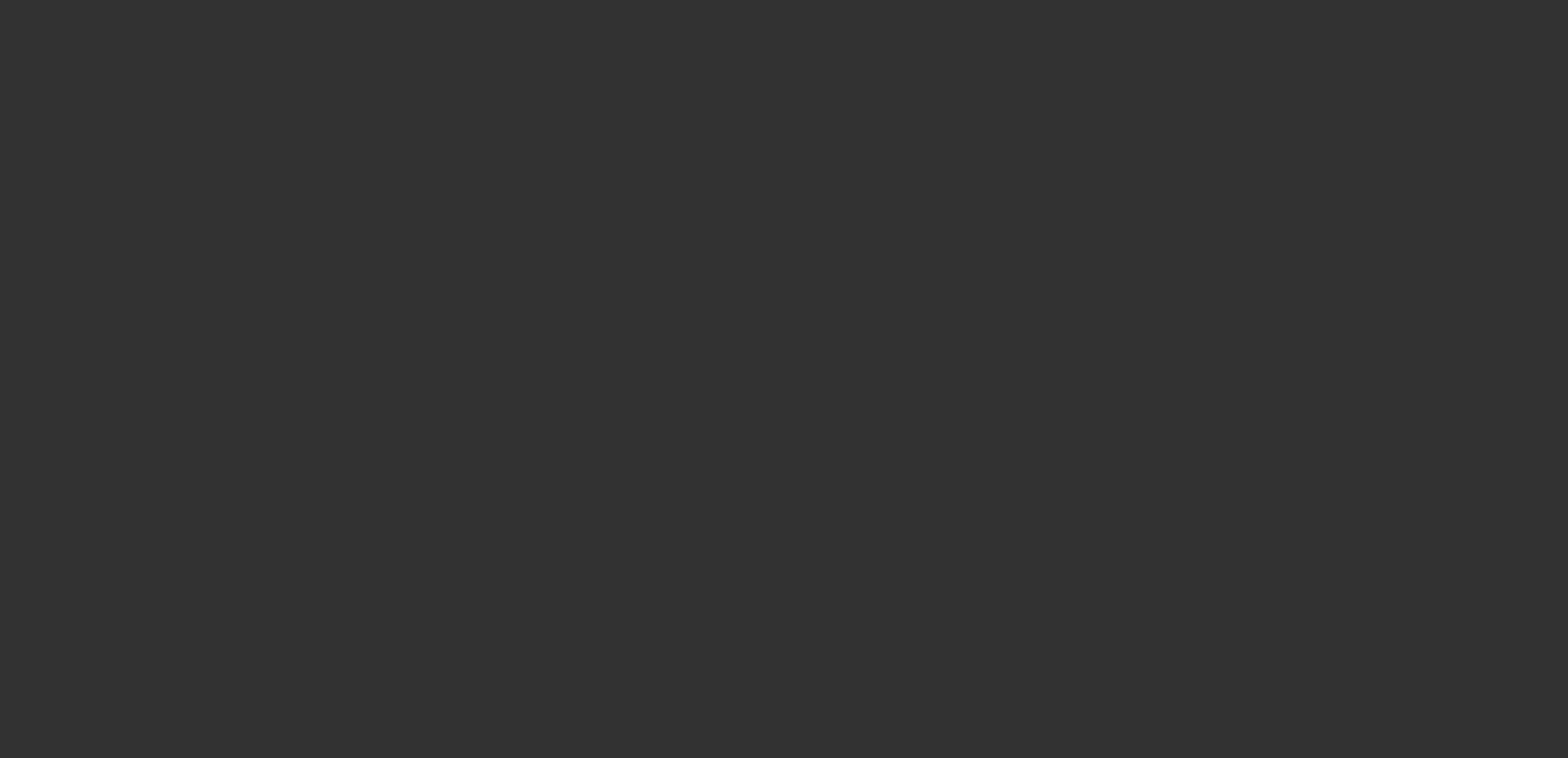
select select "4"
select select "0.15"
select select "2"
select select "0"
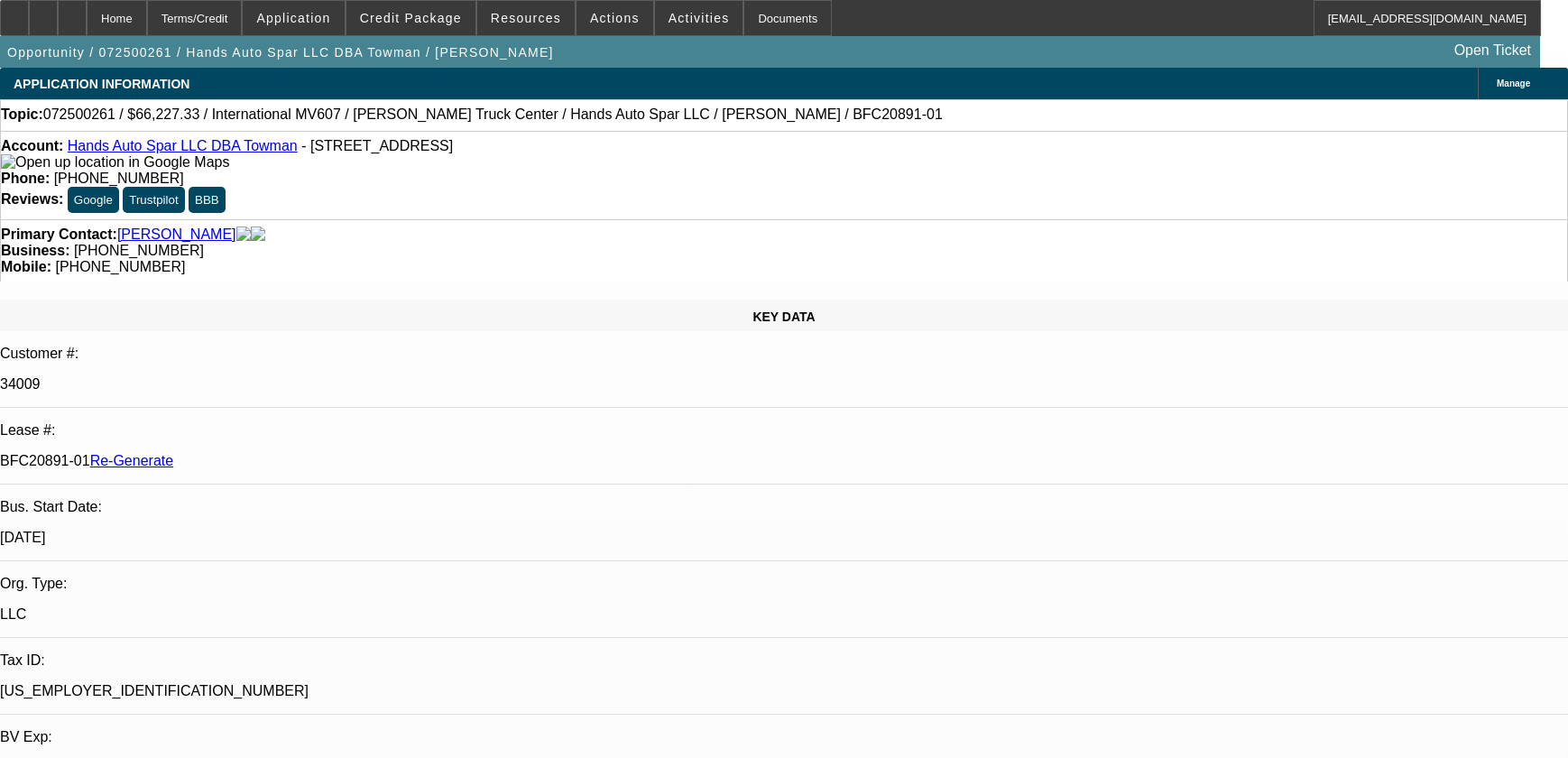
select select "1"
select select "2"
select select "6"
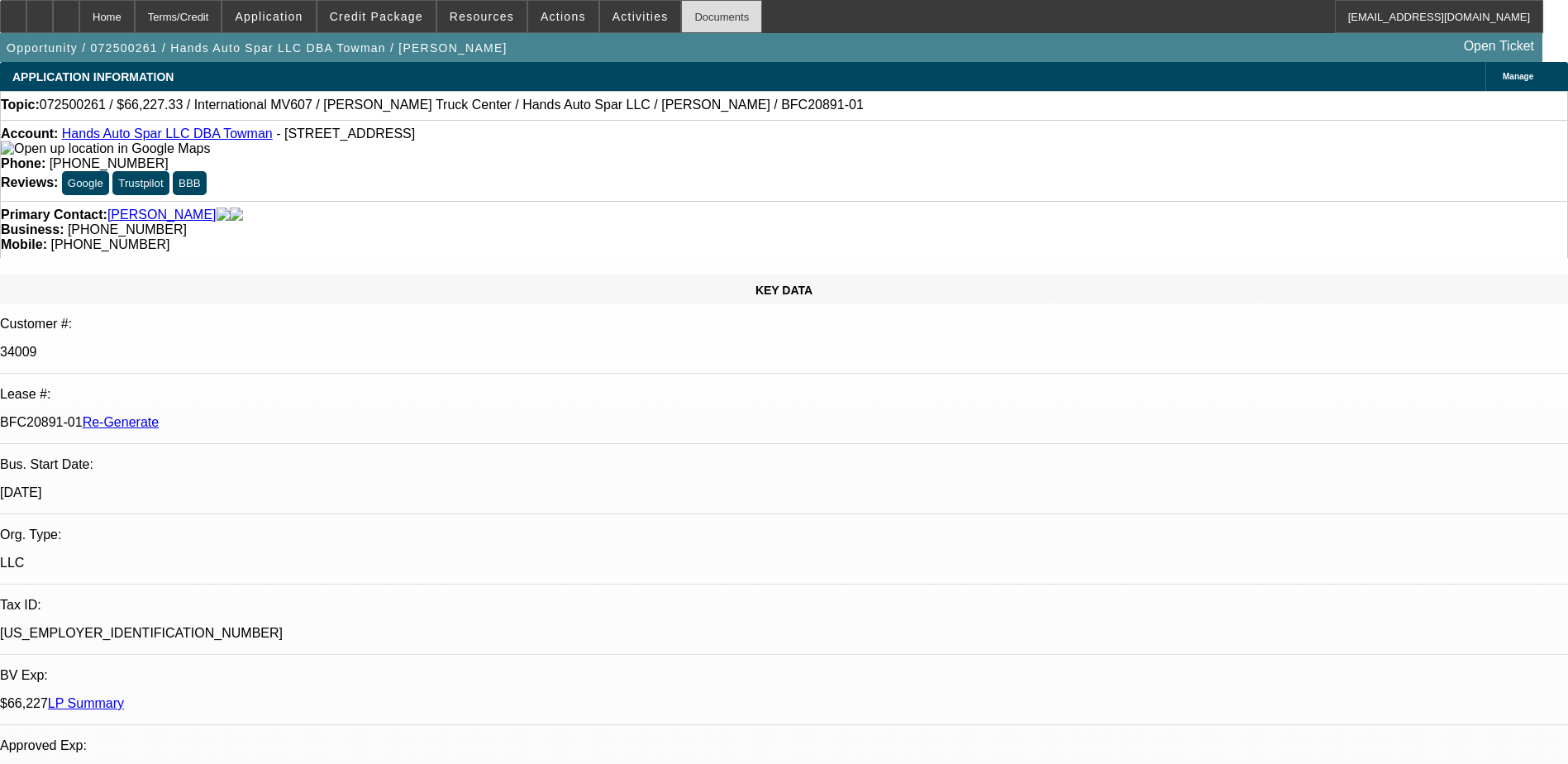
click at [692, 21] on div "Documents" at bounding box center [721, 17] width 81 height 33
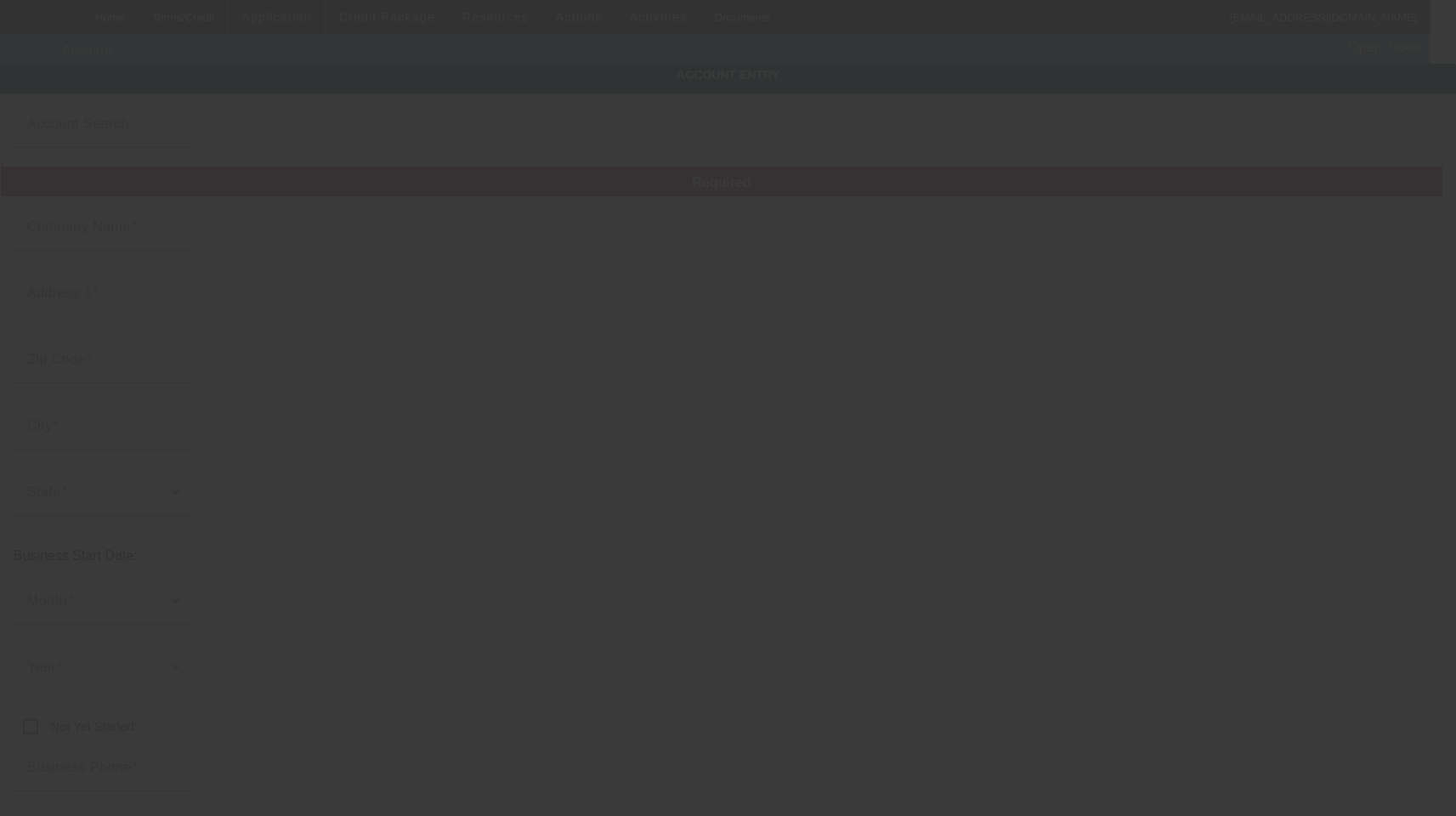
type input "Hands Auto Spar LLC"
type input "[STREET_ADDRESS]"
type input "22304"
type input "[GEOGRAPHIC_DATA]"
type input "[PHONE_NUMBER]"
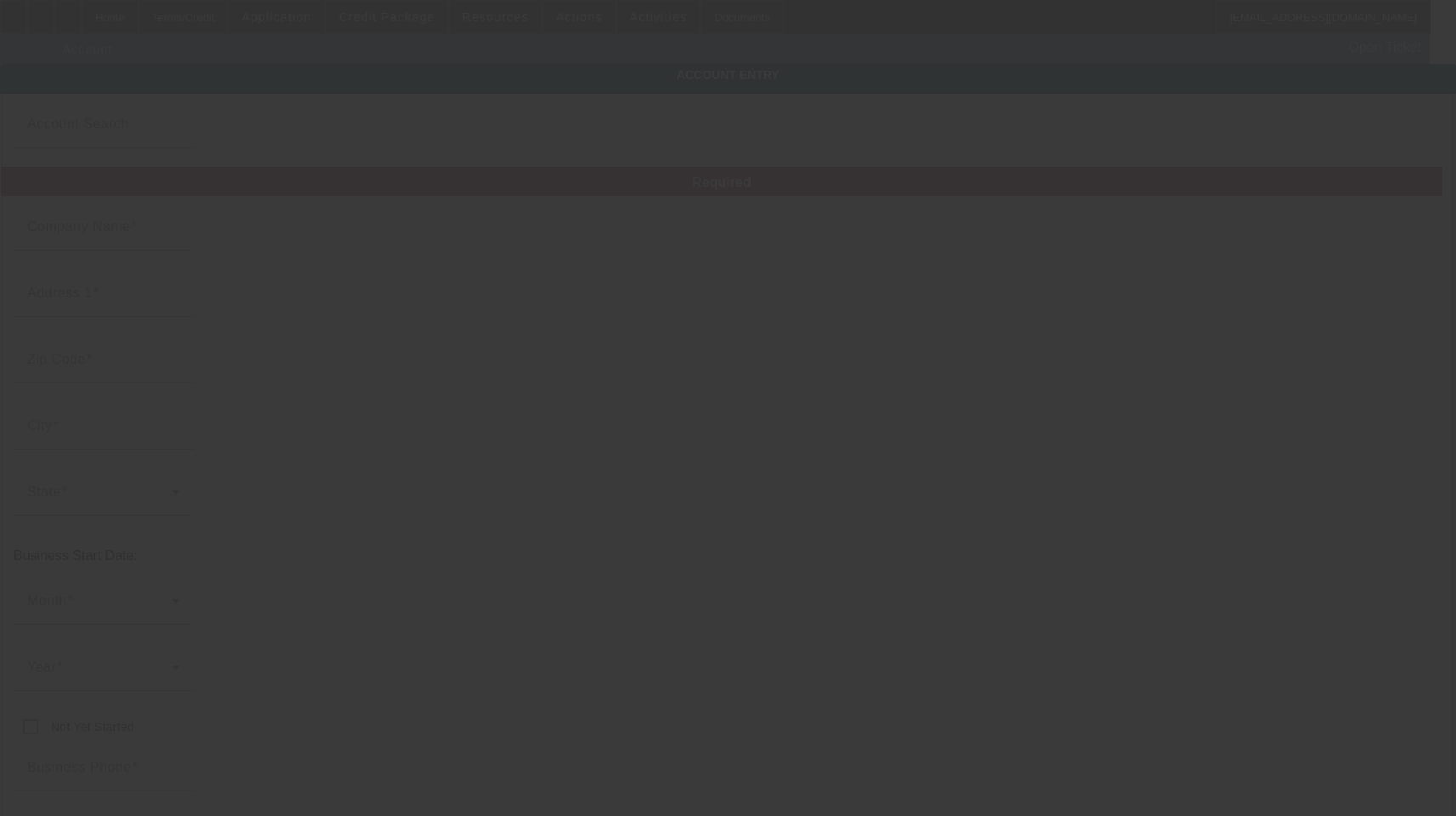
type input "Towman"
type input "[EMAIL_ADDRESS][DOMAIN_NAME]"
type input "[GEOGRAPHIC_DATA]"
type input "[US_EMPLOYER_IDENTIFICATION_NUMBER]"
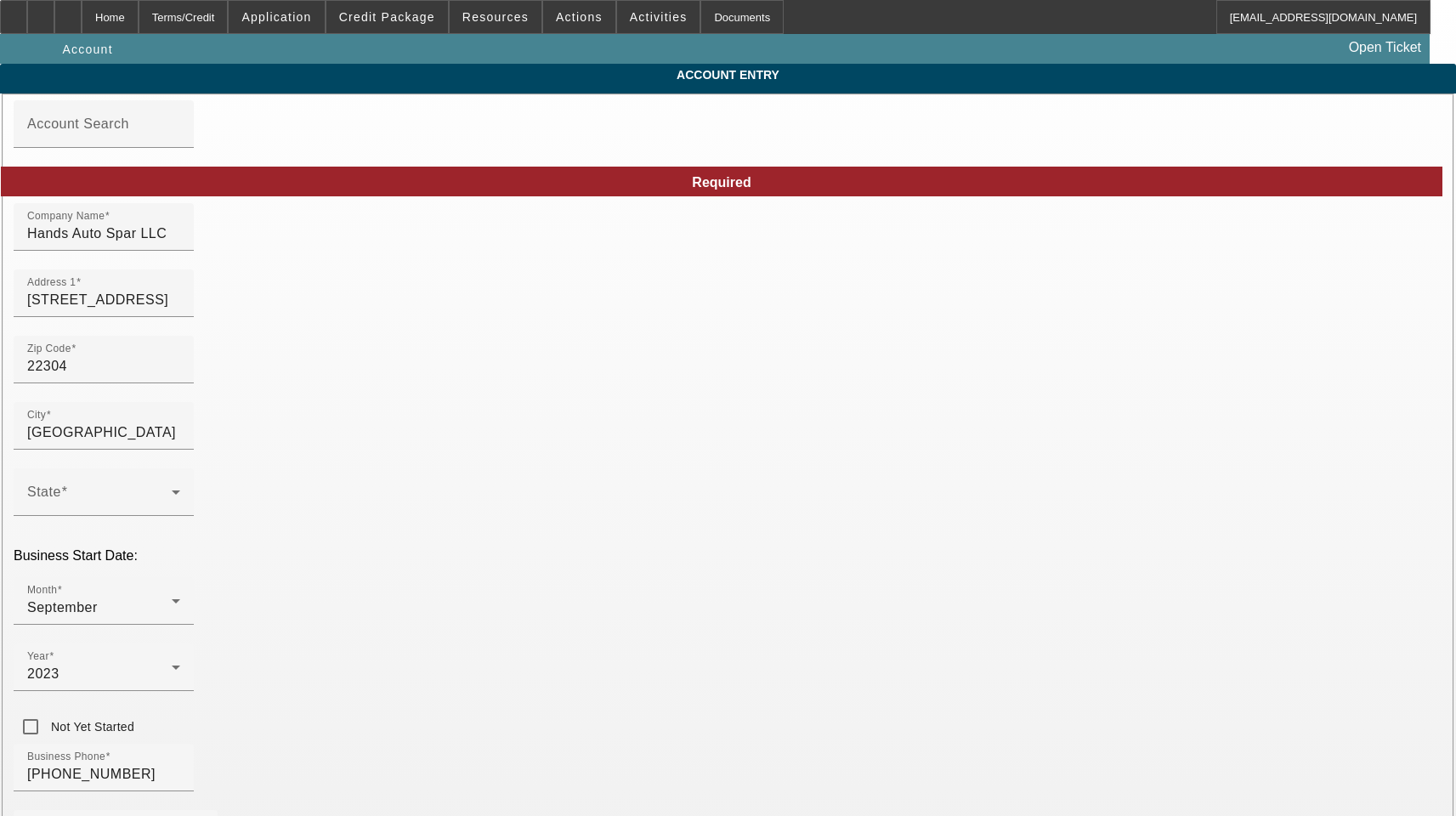
type input "[DATE]"
drag, startPoint x: 848, startPoint y: 444, endPoint x: 552, endPoint y: 446, distance: 296.0
